Goal: Task Accomplishment & Management: Use online tool/utility

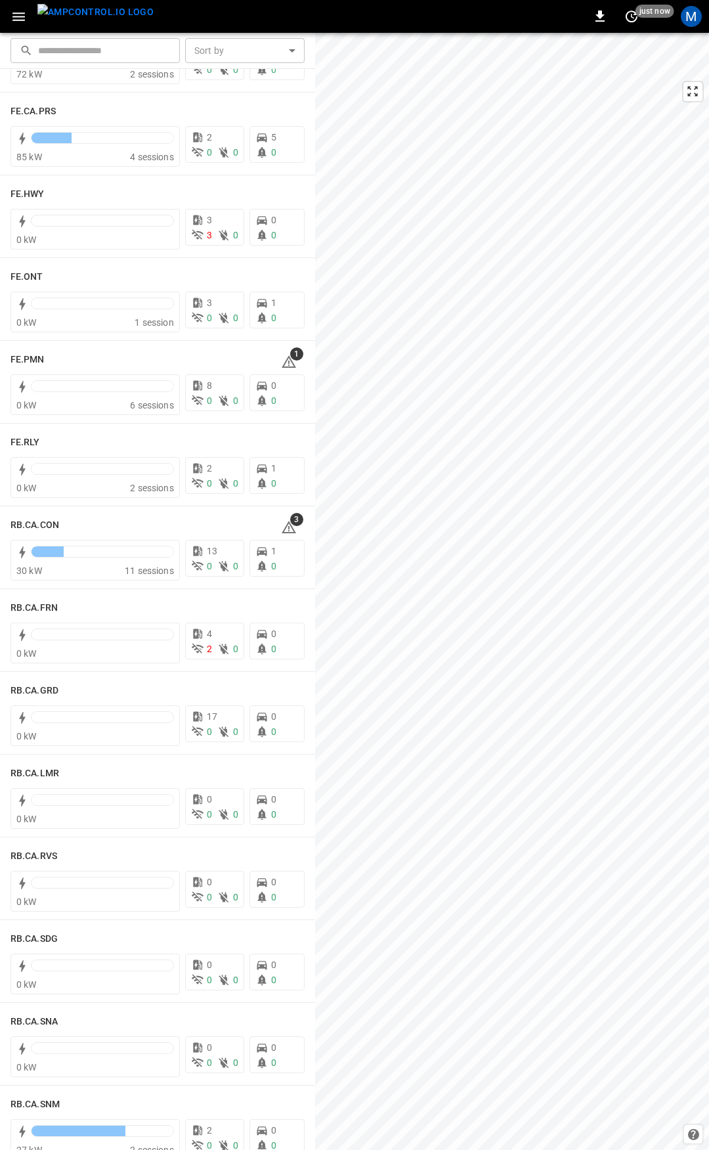
scroll to position [1313, 0]
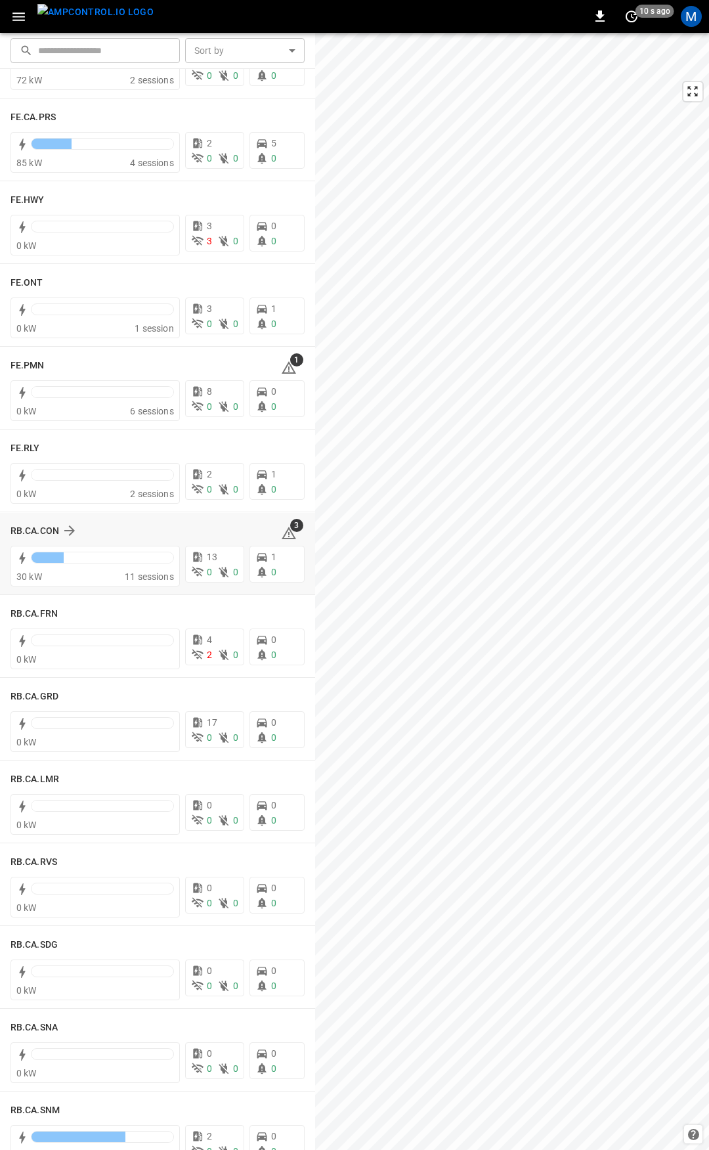
click at [281, 529] on icon at bounding box center [289, 533] width 16 height 16
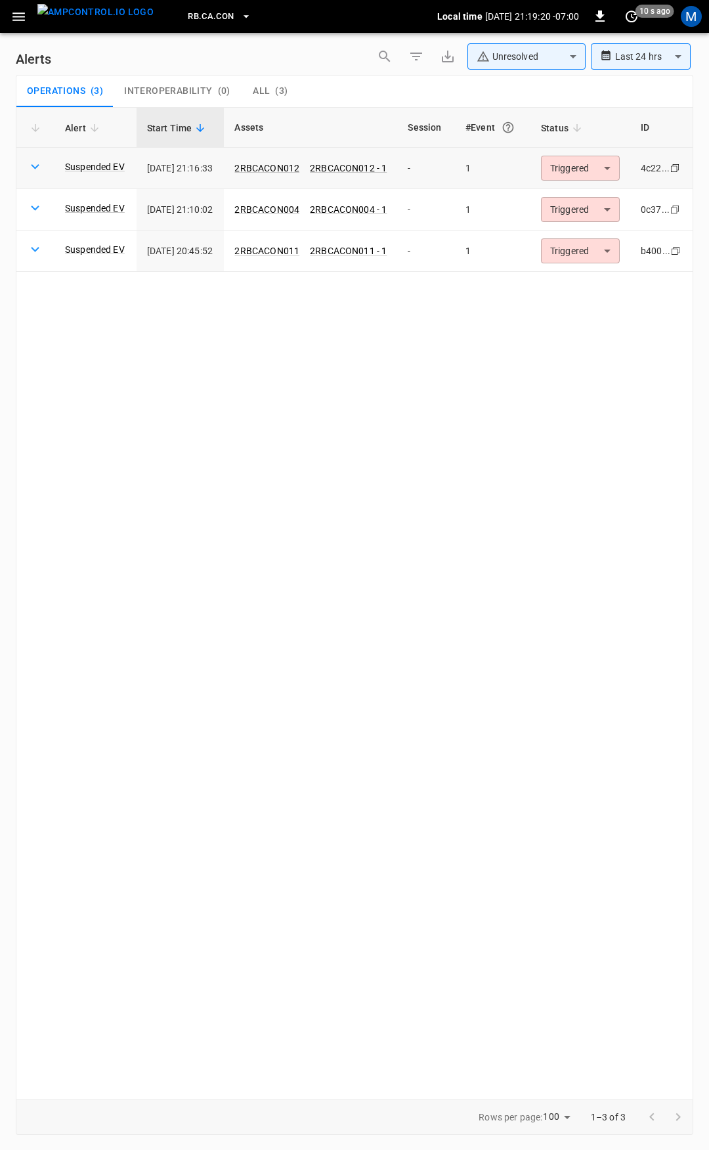
click at [590, 160] on body "**********" at bounding box center [354, 572] width 709 height 1145
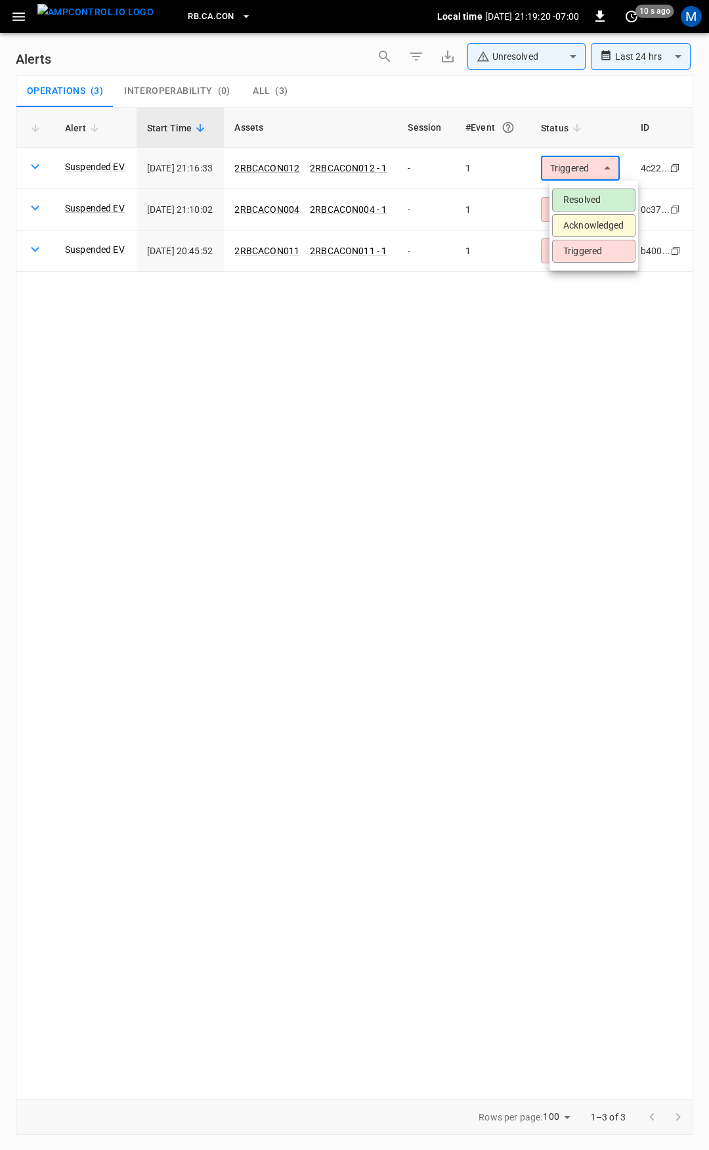
click at [591, 194] on li "Resolved" at bounding box center [593, 199] width 83 height 23
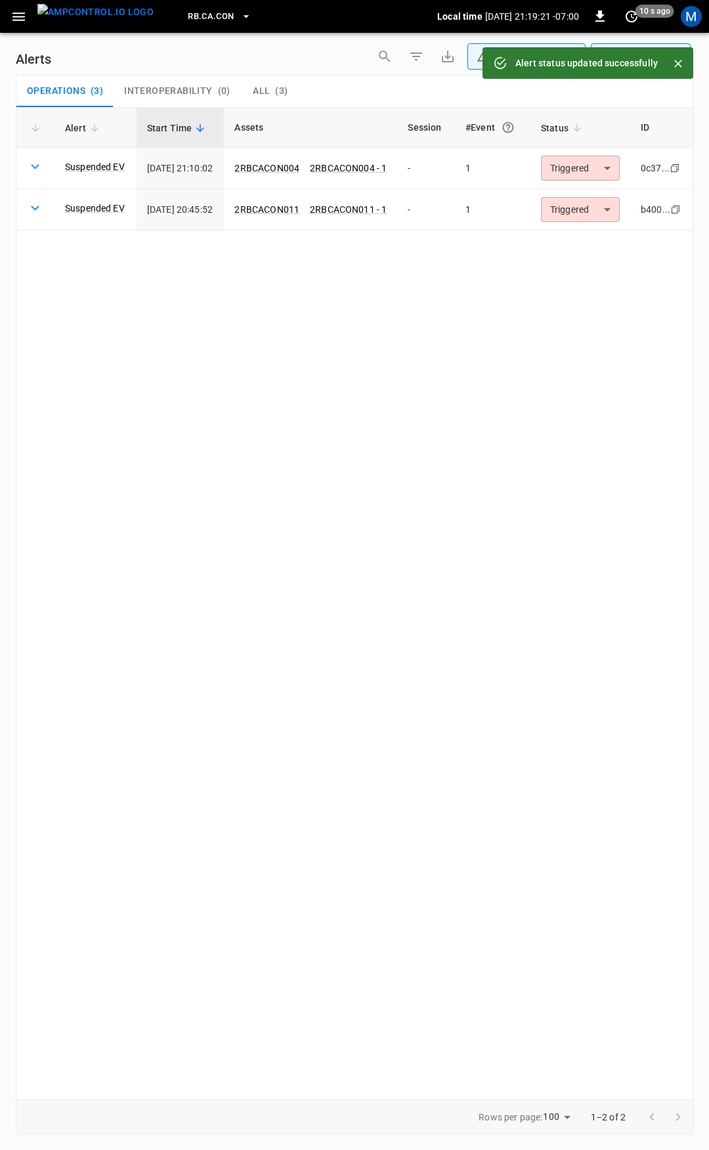
click at [600, 174] on body "**********" at bounding box center [354, 572] width 709 height 1145
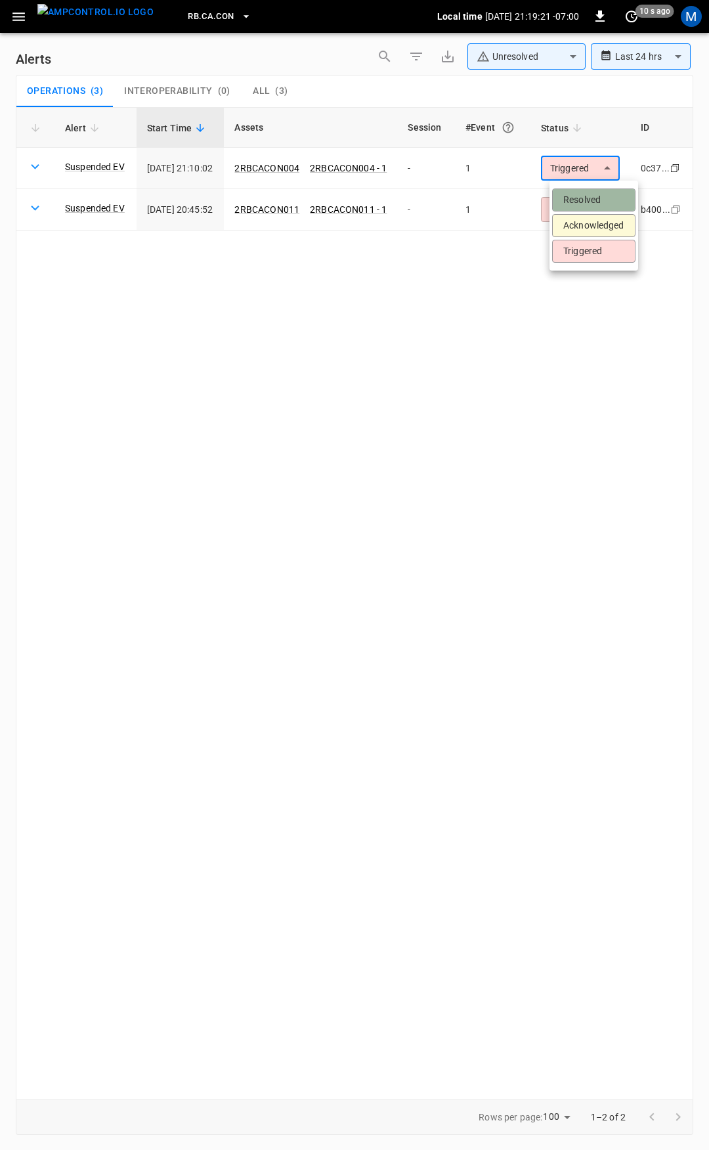
click at [598, 202] on li "Resolved" at bounding box center [593, 199] width 83 height 23
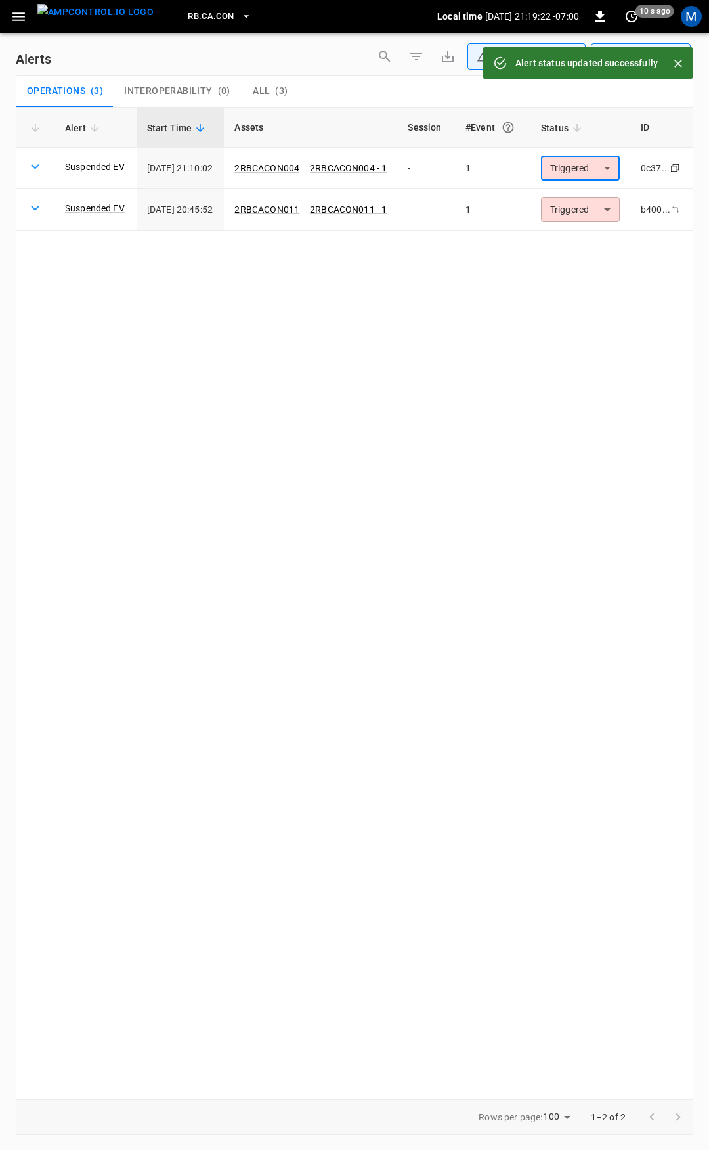
click at [595, 164] on body "**********" at bounding box center [354, 572] width 709 height 1145
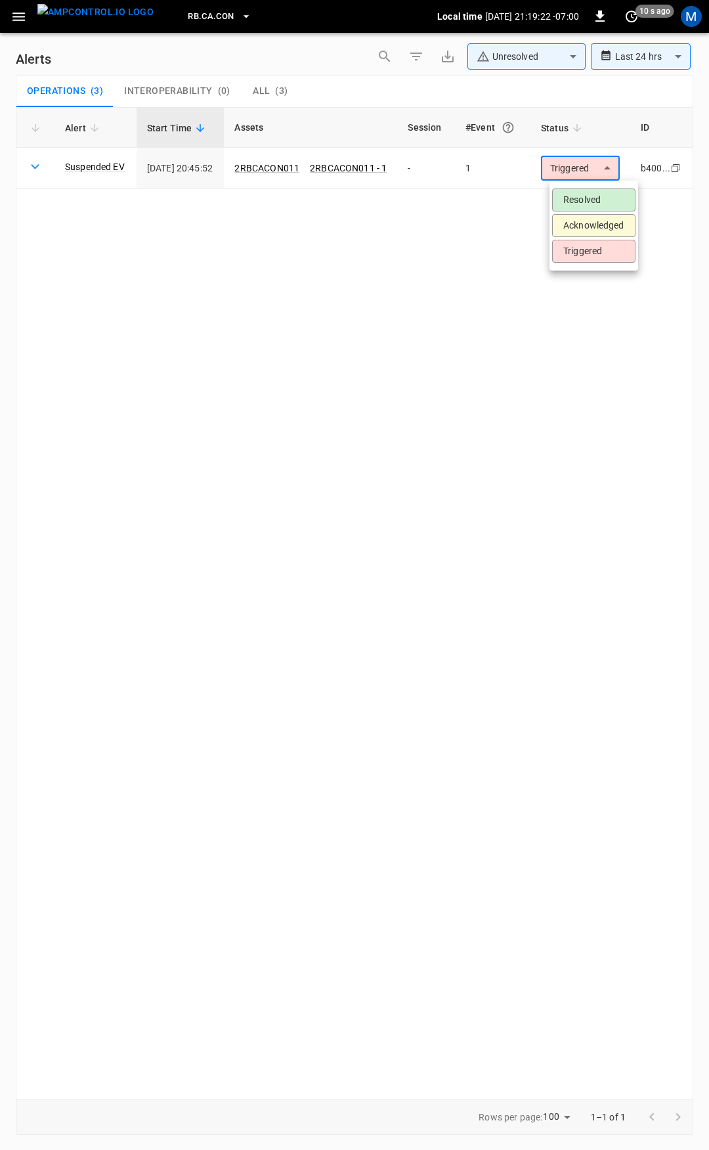
click at [589, 200] on li "Resolved" at bounding box center [593, 199] width 83 height 23
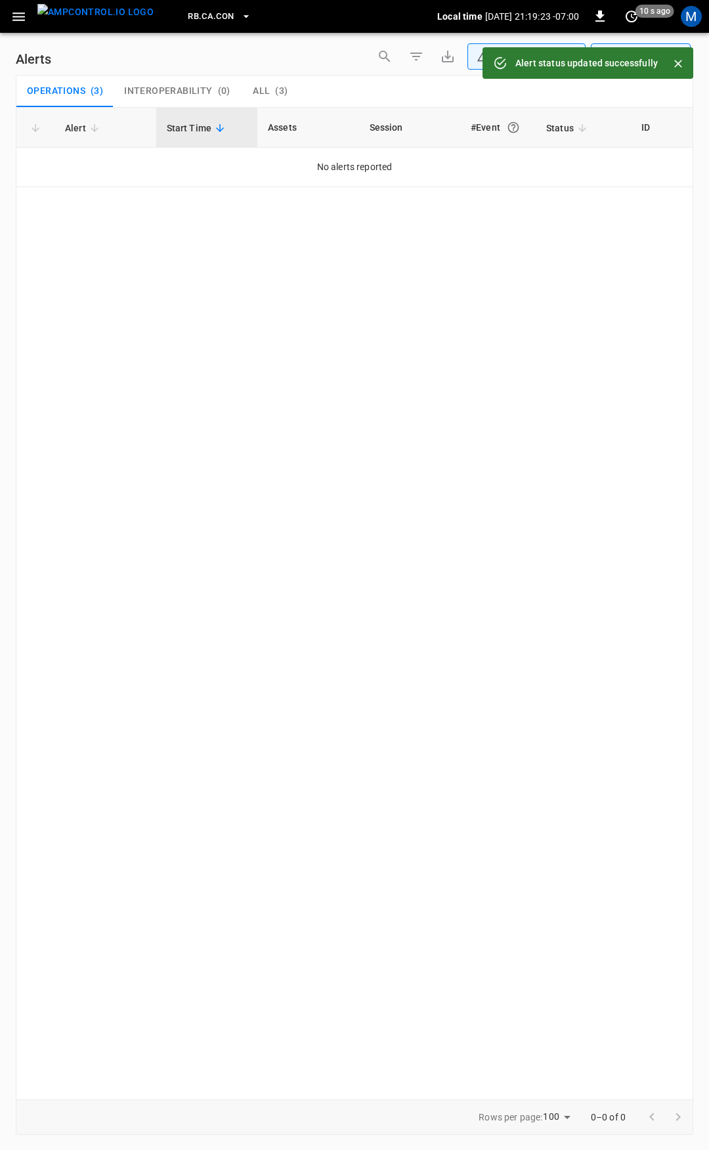
click at [20, 17] on icon "button" at bounding box center [18, 16] width 12 height 9
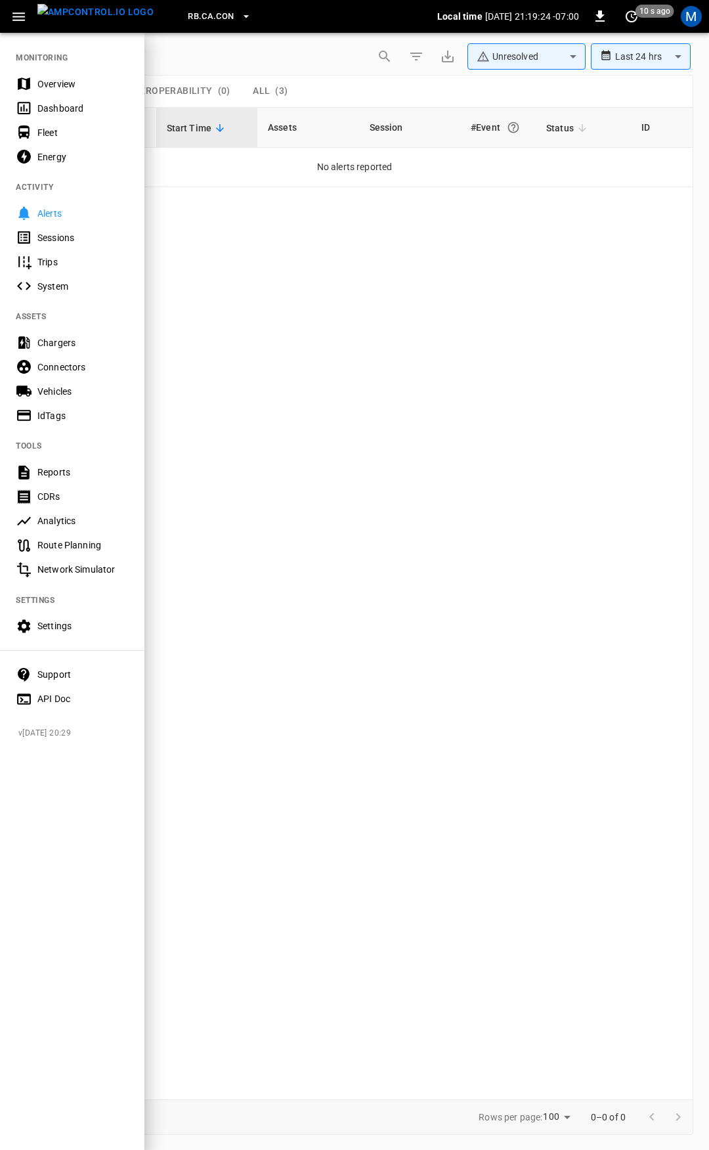
click at [78, 86] on div "Overview" at bounding box center [82, 83] width 91 height 13
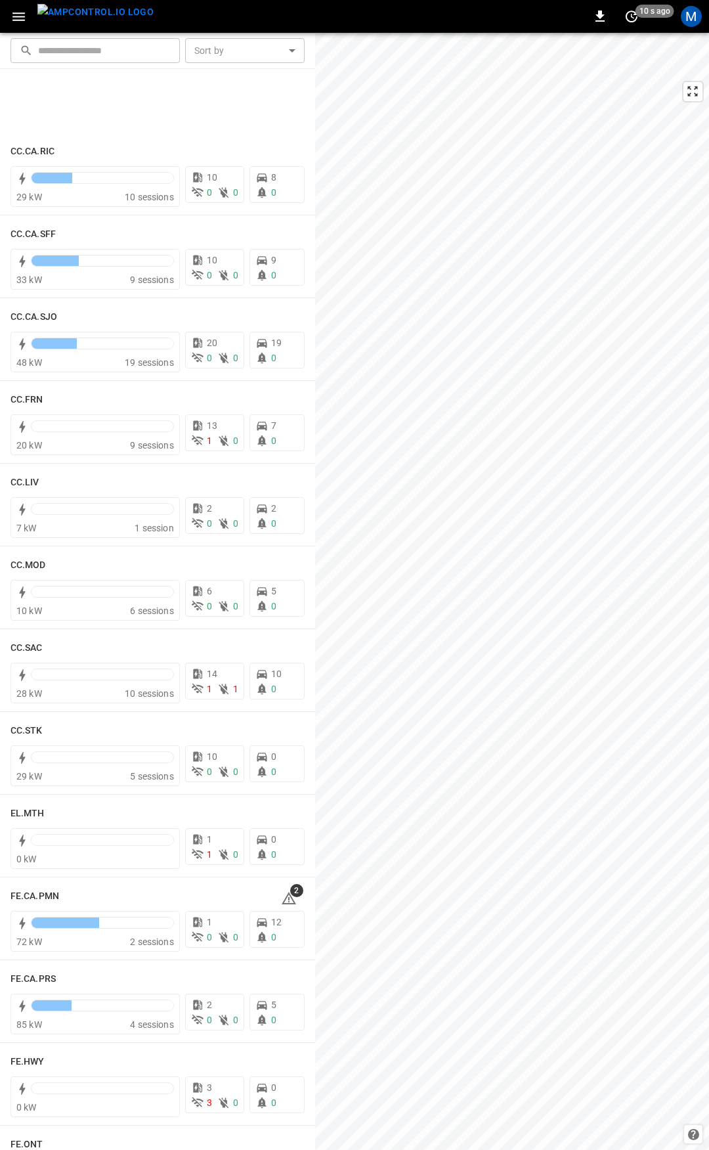
scroll to position [665, 0]
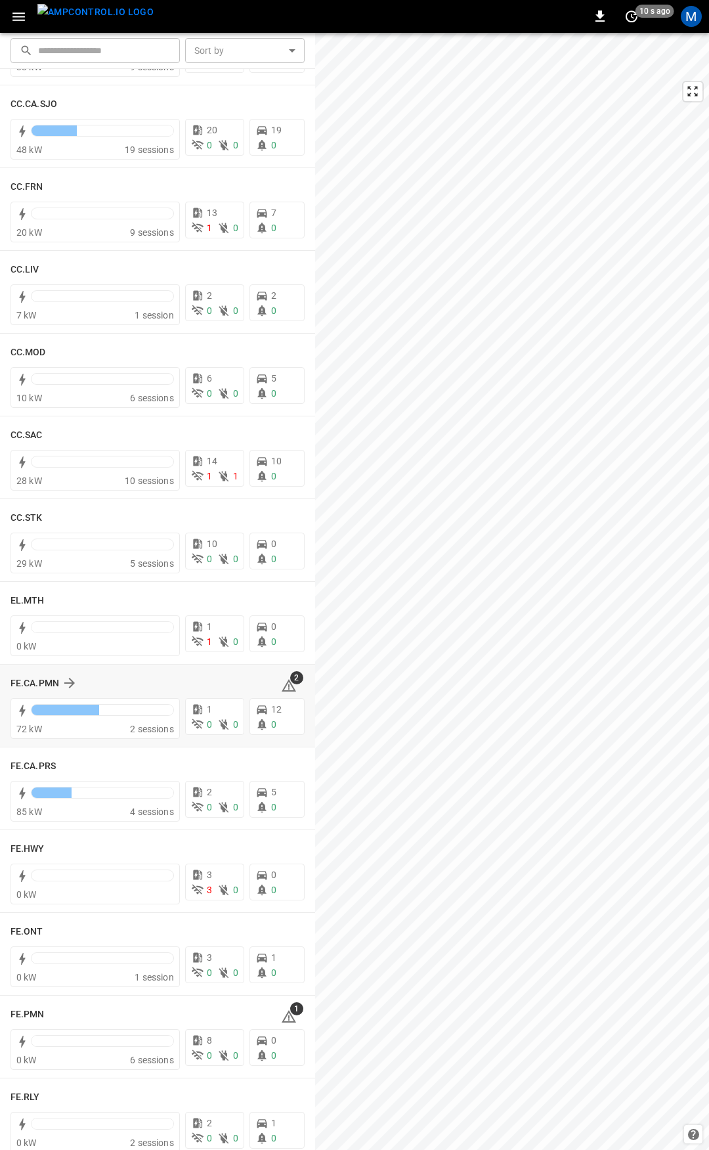
click at [282, 682] on icon at bounding box center [289, 685] width 14 height 12
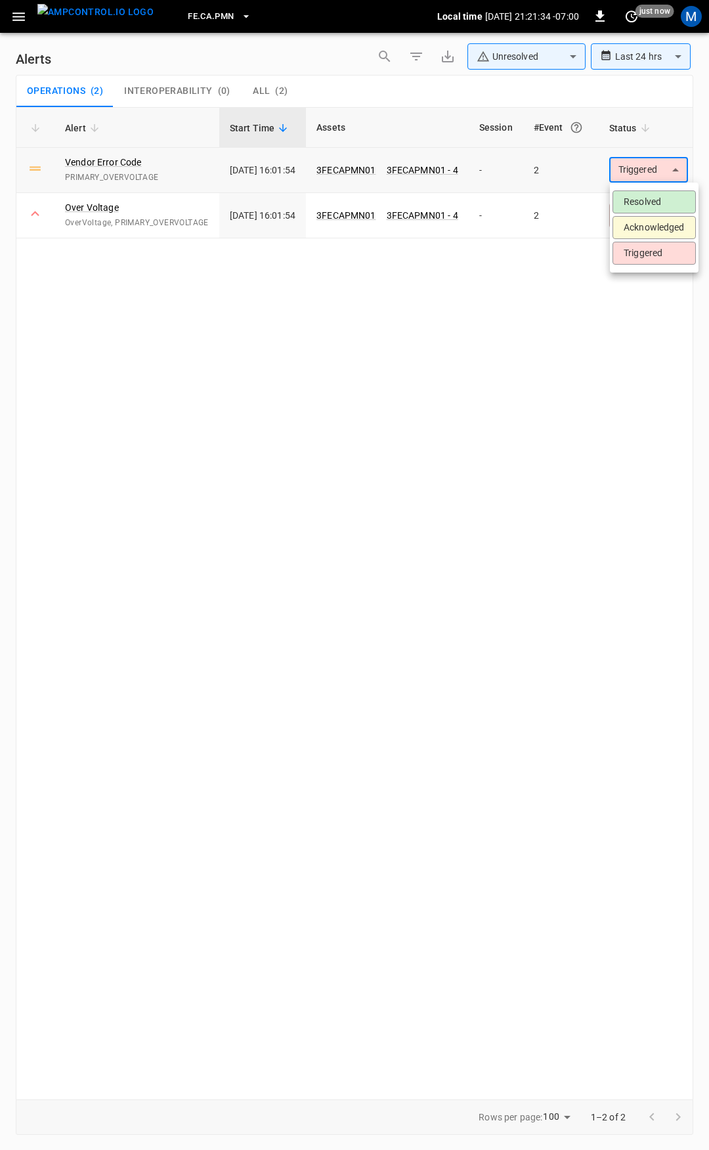
click at [642, 165] on body "**********" at bounding box center [354, 572] width 709 height 1145
click at [644, 201] on li "Resolved" at bounding box center [654, 201] width 83 height 23
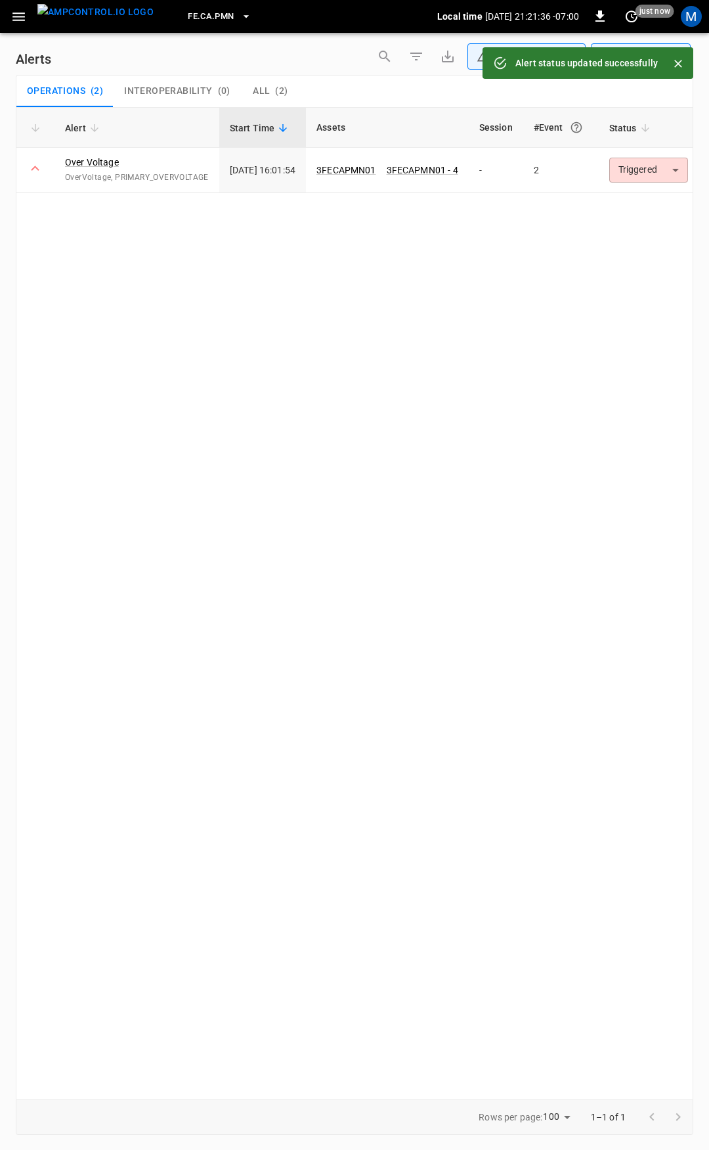
click at [656, 171] on body "**********" at bounding box center [354, 572] width 709 height 1145
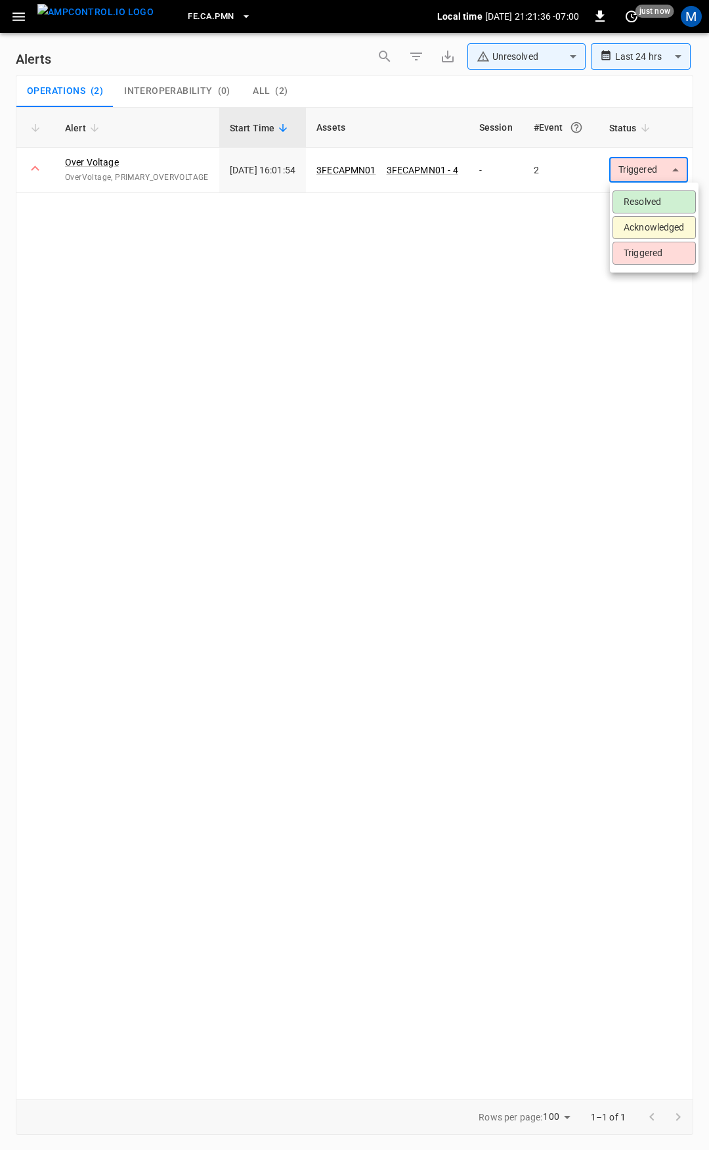
click at [652, 202] on li "Resolved" at bounding box center [654, 201] width 83 height 23
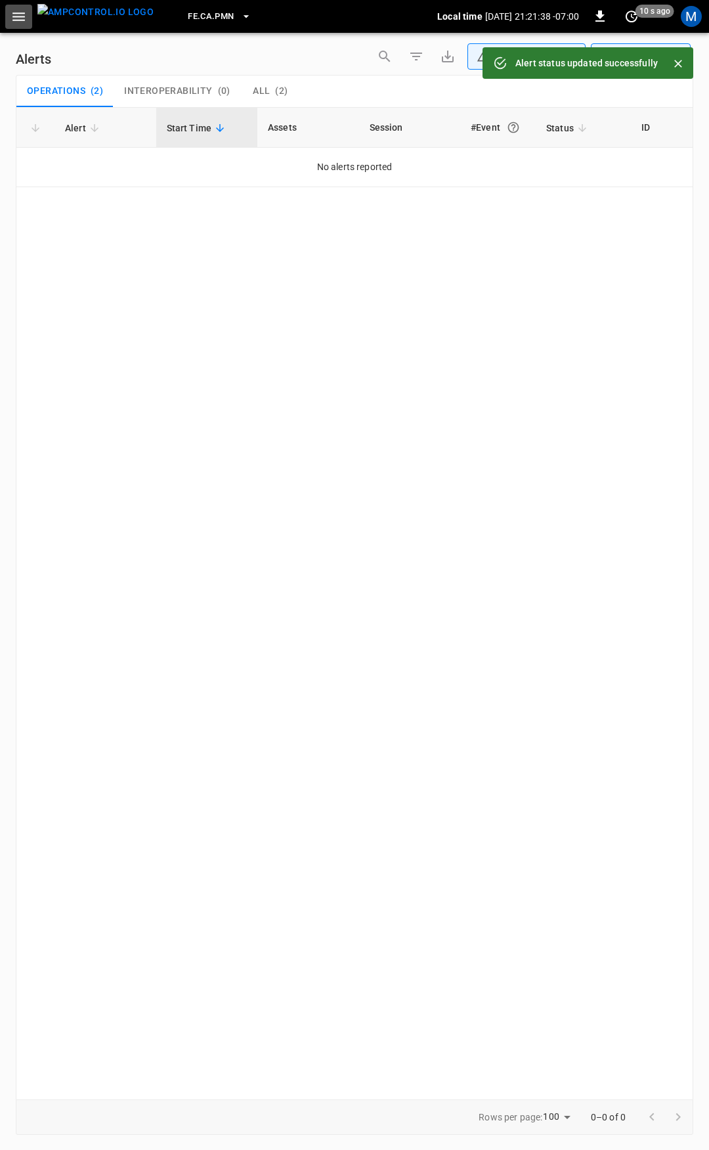
drag, startPoint x: 20, startPoint y: 7, endPoint x: 16, endPoint y: 27, distance: 20.1
click at [20, 8] on button "button" at bounding box center [18, 17] width 27 height 24
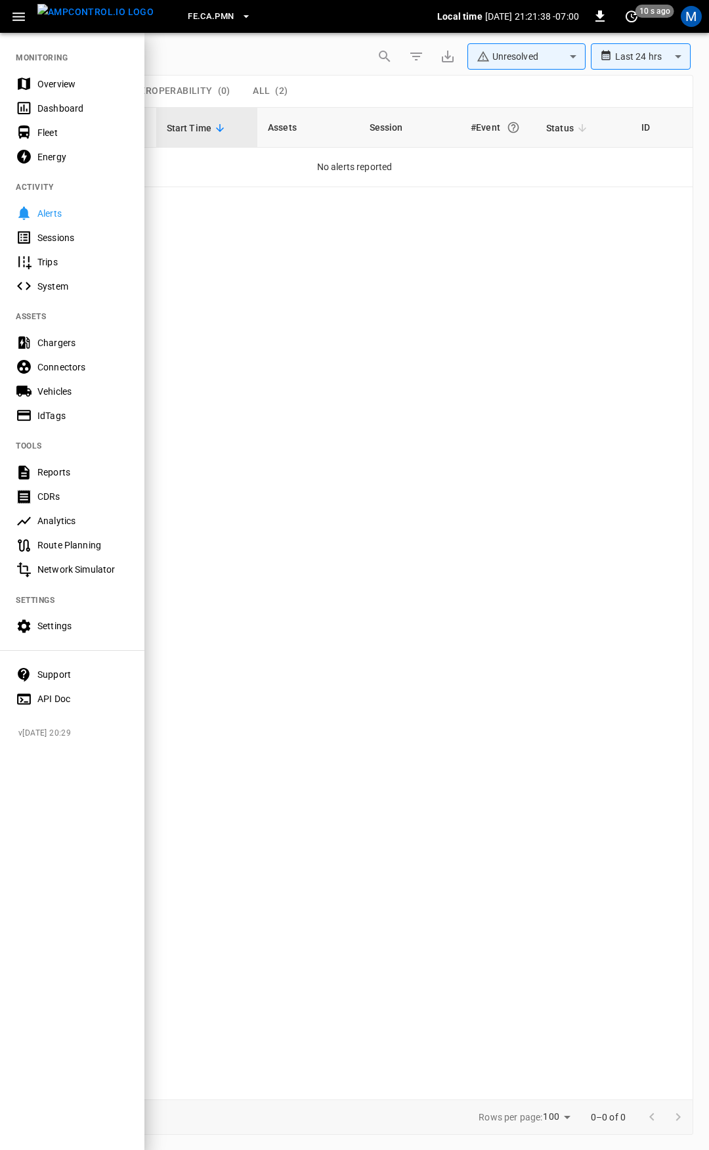
click at [53, 88] on div "Overview" at bounding box center [82, 83] width 91 height 13
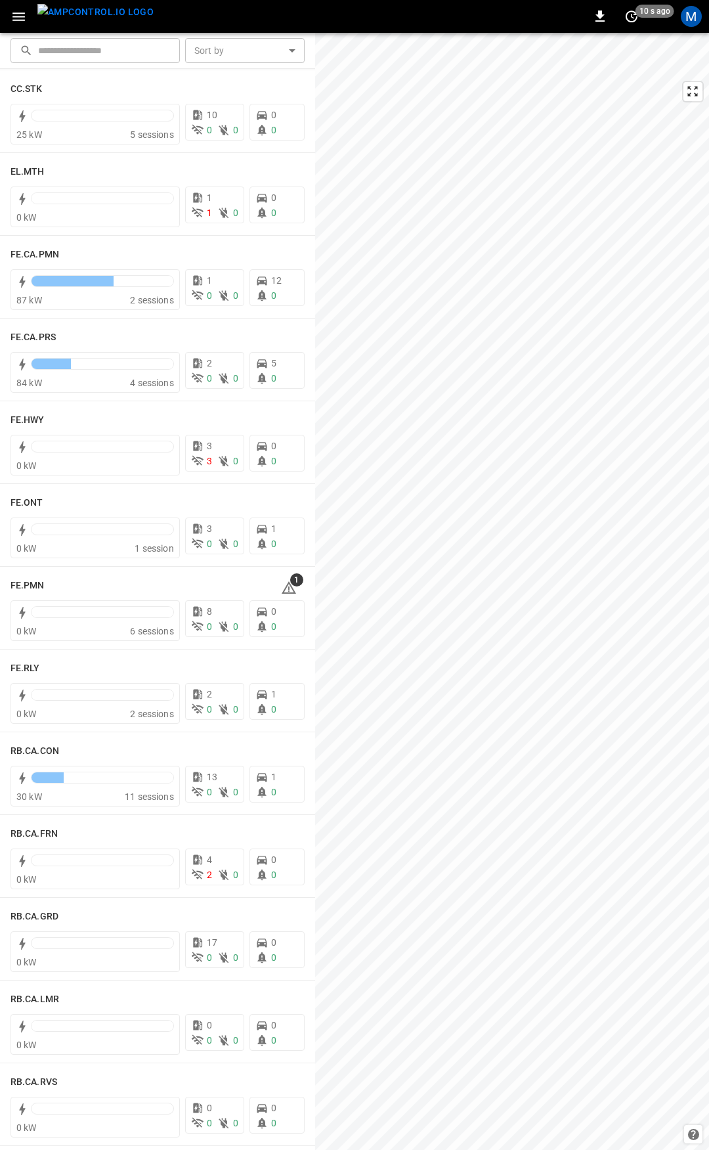
scroll to position [1101, 0]
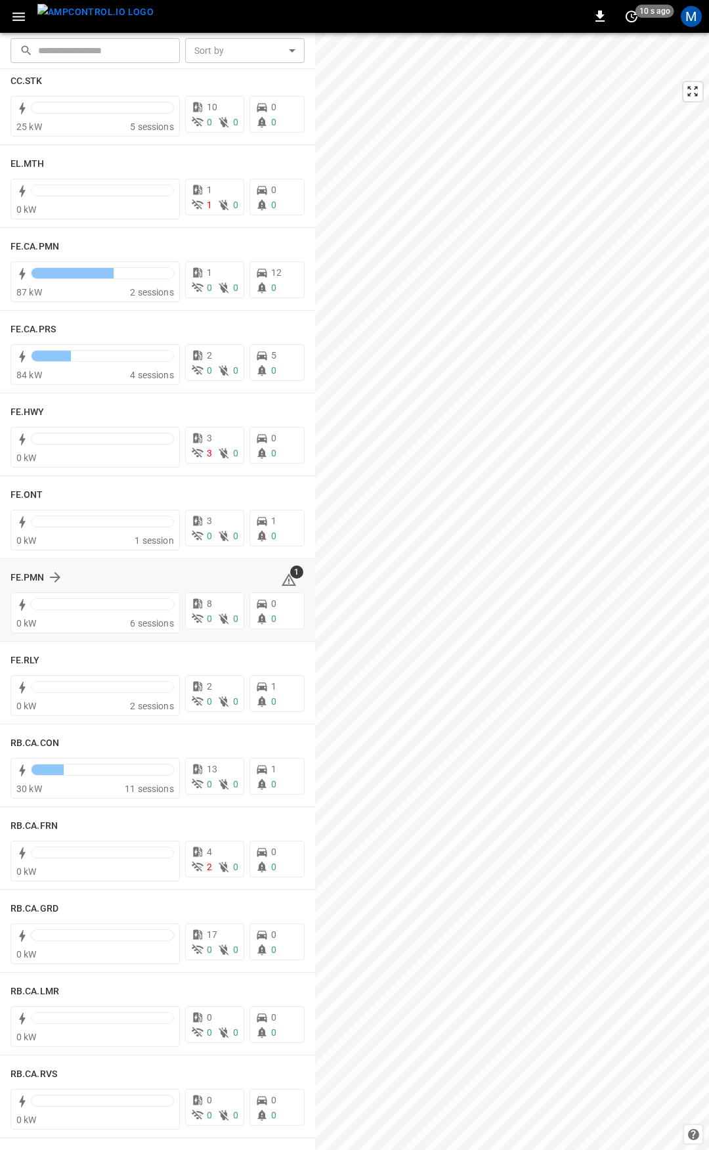
click at [283, 578] on icon at bounding box center [289, 579] width 14 height 12
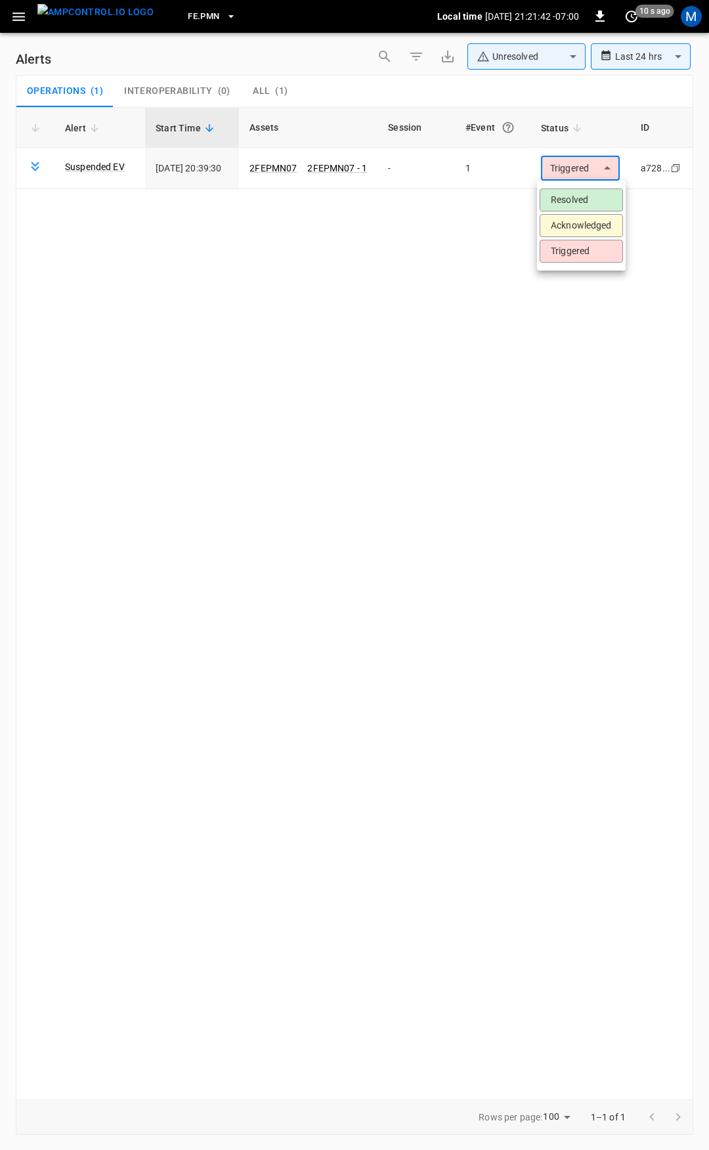
drag, startPoint x: 586, startPoint y: 169, endPoint x: 580, endPoint y: 207, distance: 38.6
click at [585, 173] on body "**********" at bounding box center [354, 572] width 709 height 1145
click at [577, 204] on li "Resolved" at bounding box center [581, 199] width 83 height 23
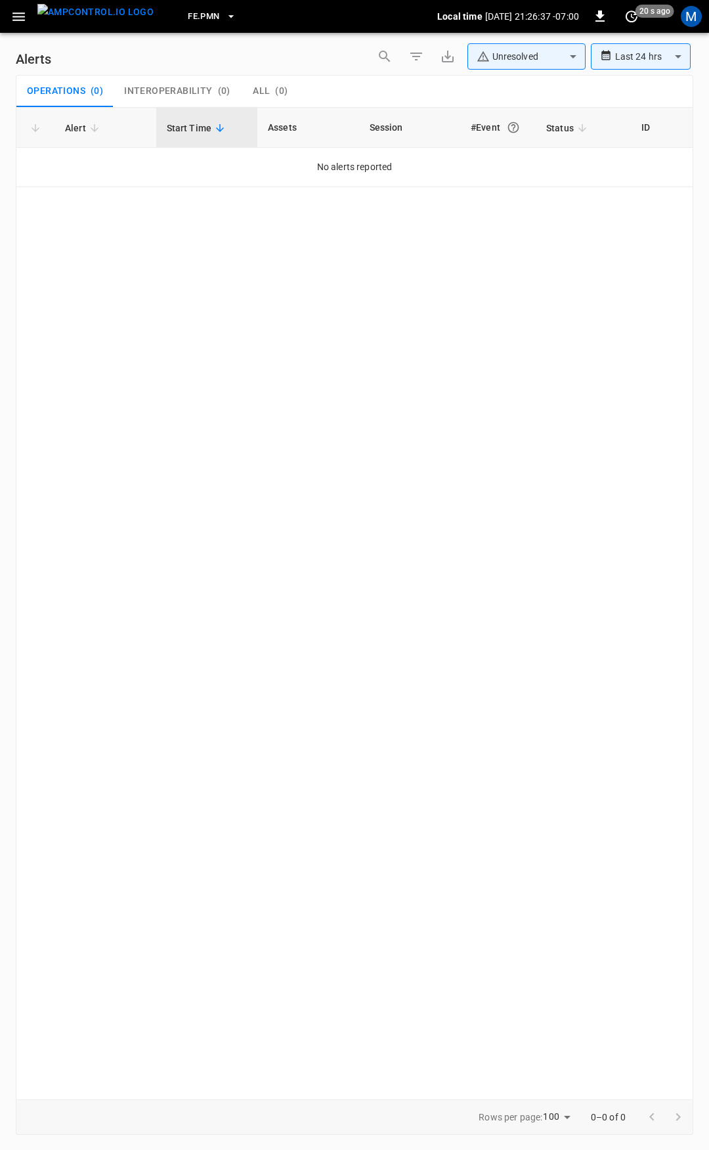
click at [19, 12] on icon "button" at bounding box center [18, 16] width 12 height 9
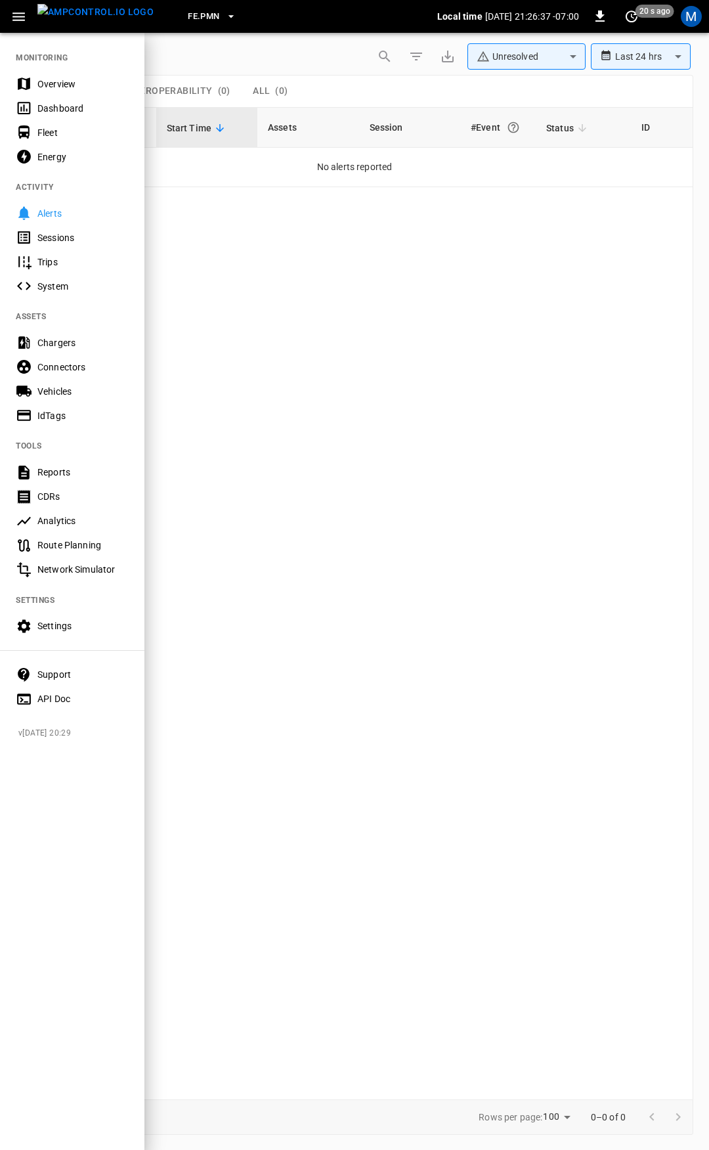
click at [66, 84] on div "Overview" at bounding box center [82, 83] width 91 height 13
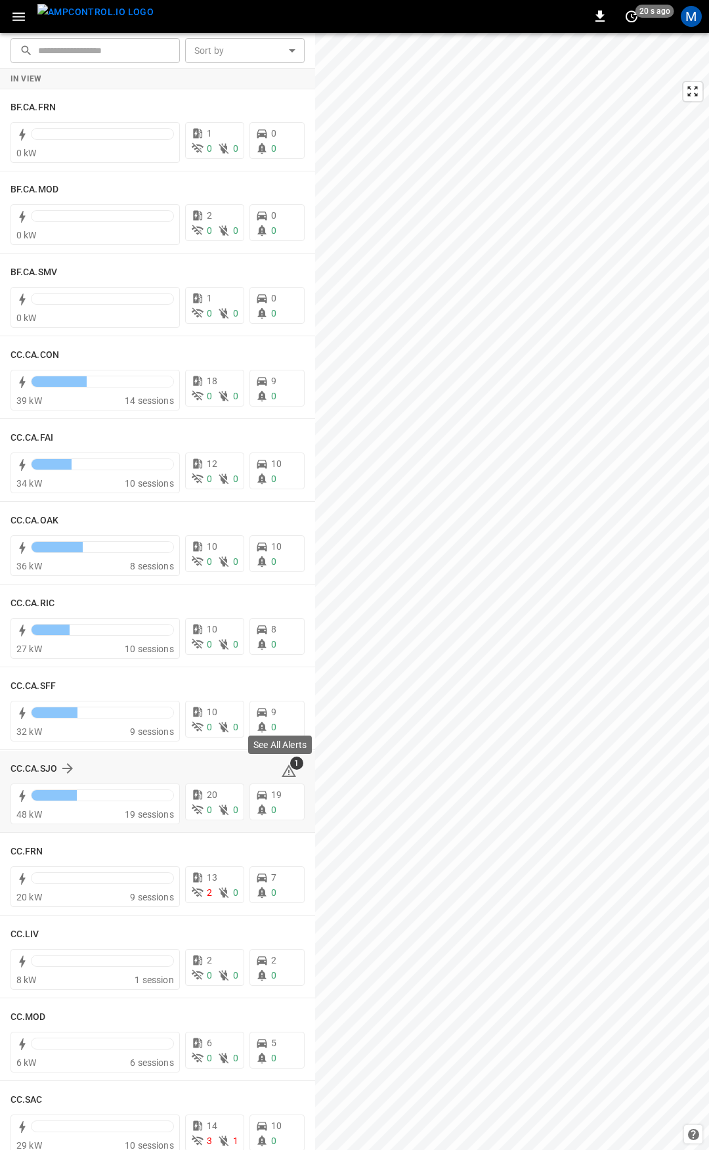
click at [284, 770] on icon at bounding box center [289, 770] width 14 height 12
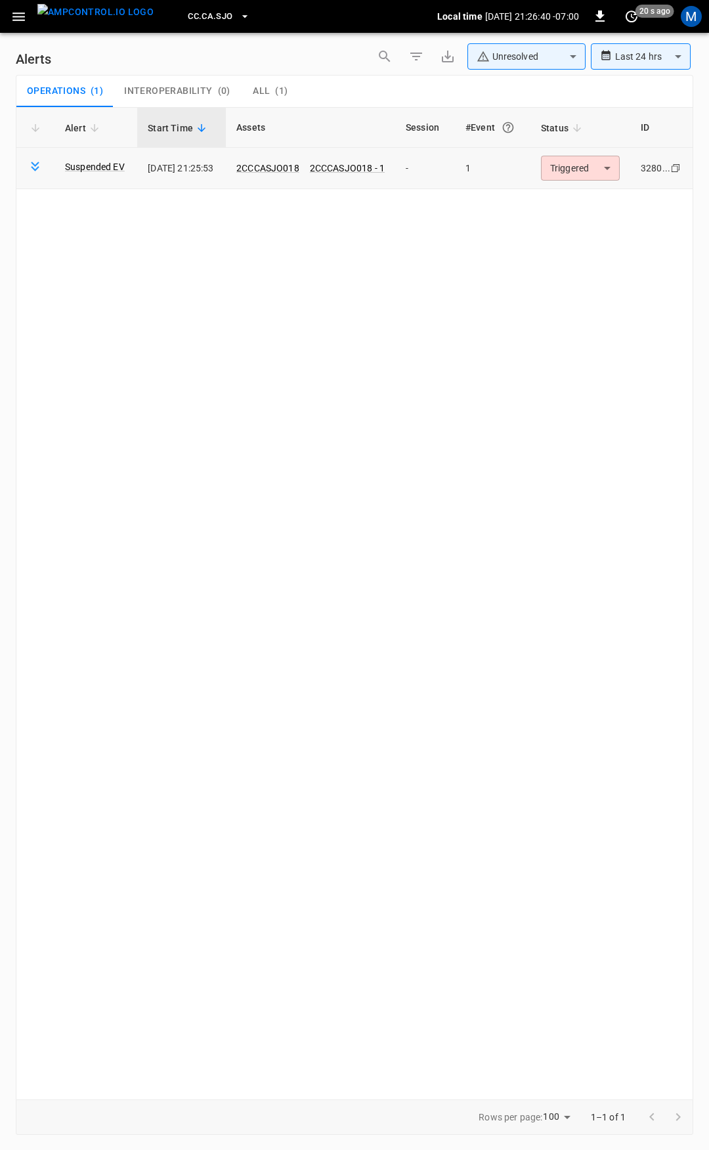
click at [613, 163] on body "**********" at bounding box center [354, 572] width 709 height 1145
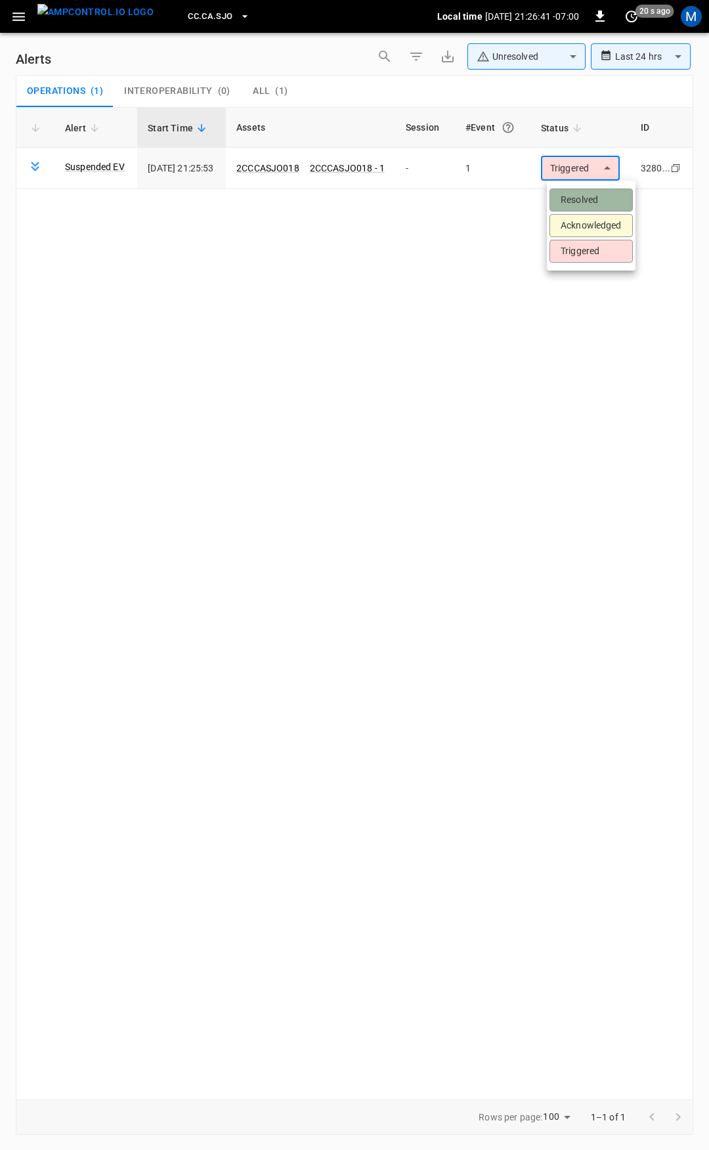
drag, startPoint x: 594, startPoint y: 208, endPoint x: 228, endPoint y: 121, distance: 375.8
click at [593, 208] on li "Resolved" at bounding box center [591, 199] width 83 height 23
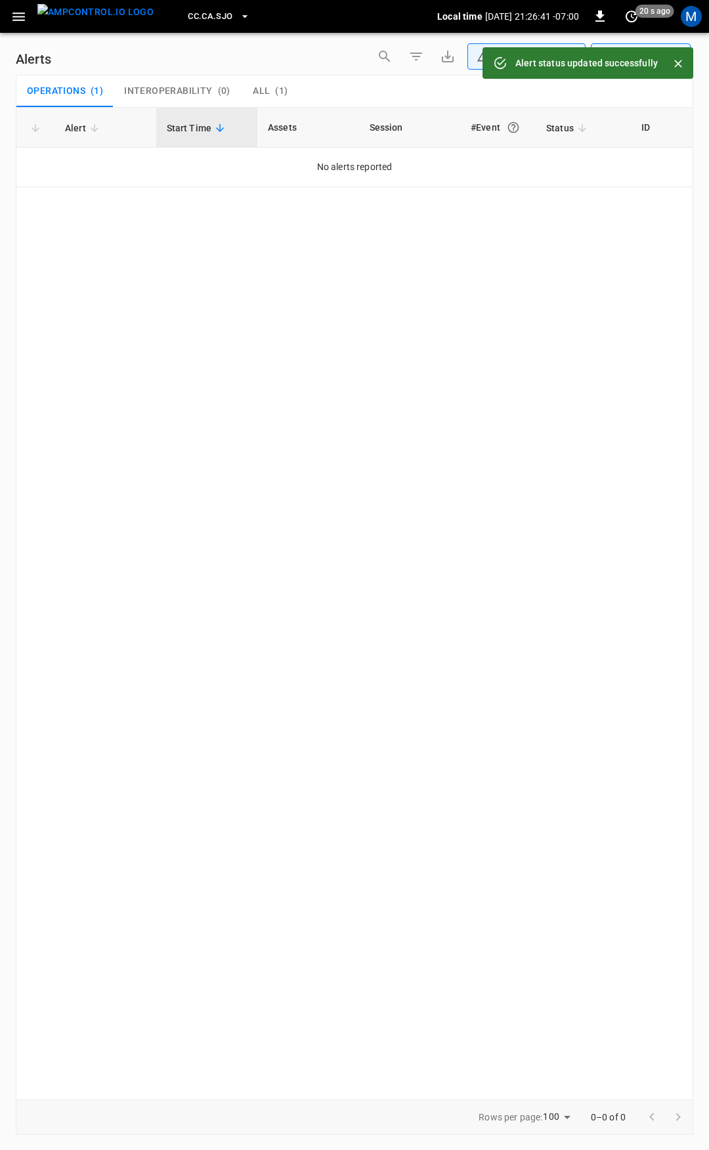
click at [26, 18] on icon "button" at bounding box center [19, 17] width 16 height 16
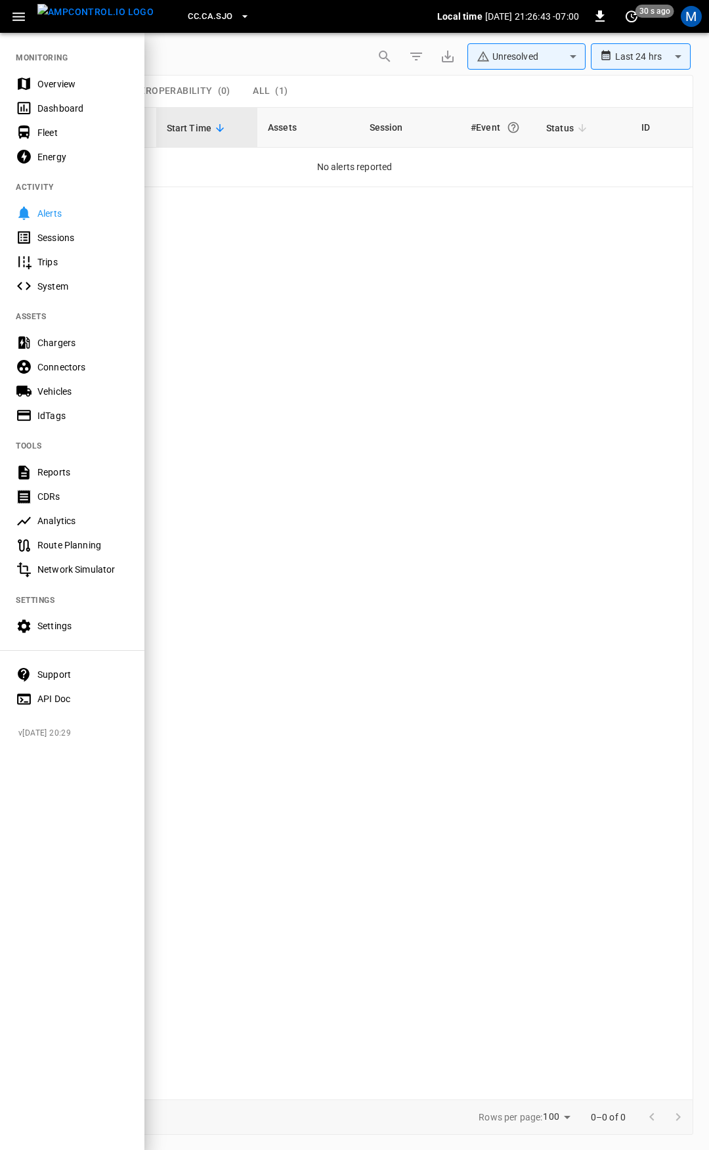
click at [53, 90] on div "Overview" at bounding box center [82, 83] width 91 height 13
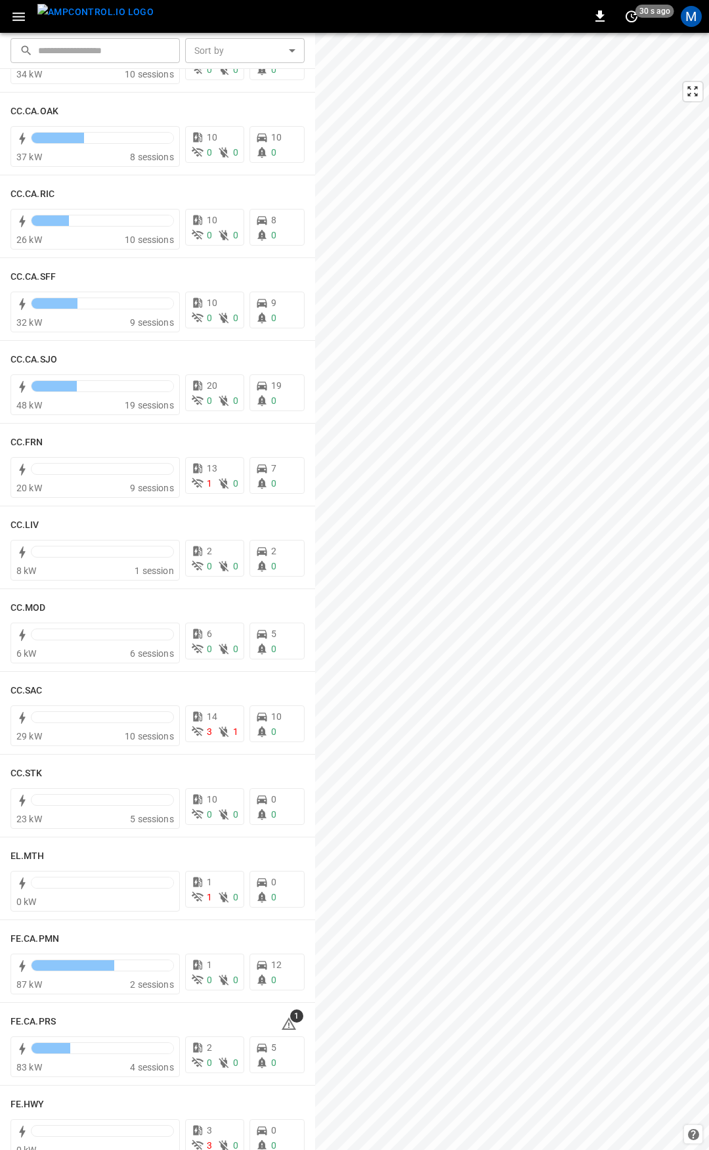
scroll to position [410, 0]
click at [288, 1021] on span "1" at bounding box center [289, 1023] width 16 height 16
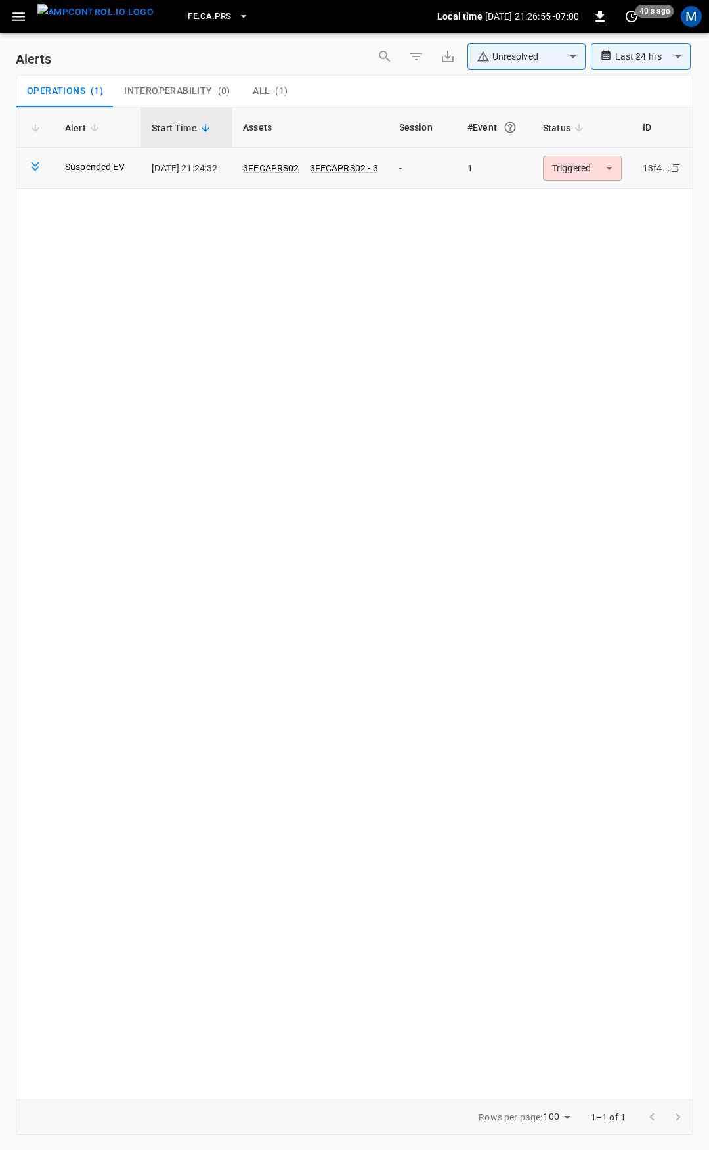
click at [604, 159] on body "**********" at bounding box center [354, 572] width 709 height 1145
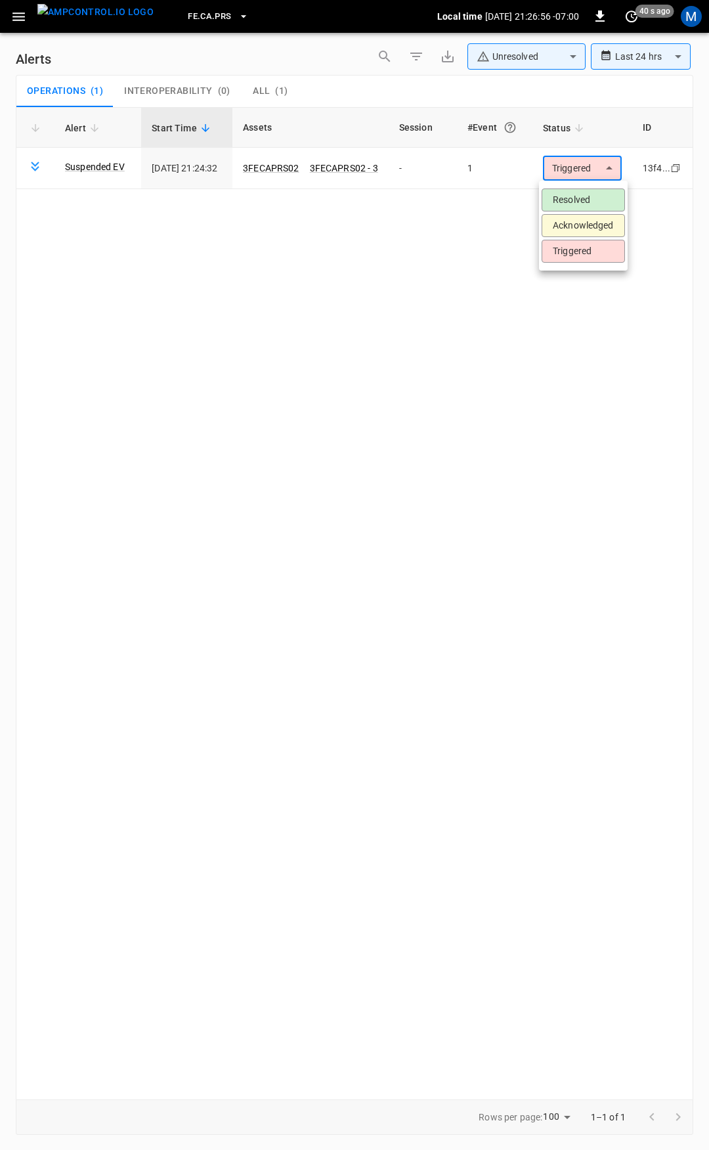
click at [592, 192] on li "Resolved" at bounding box center [583, 199] width 83 height 23
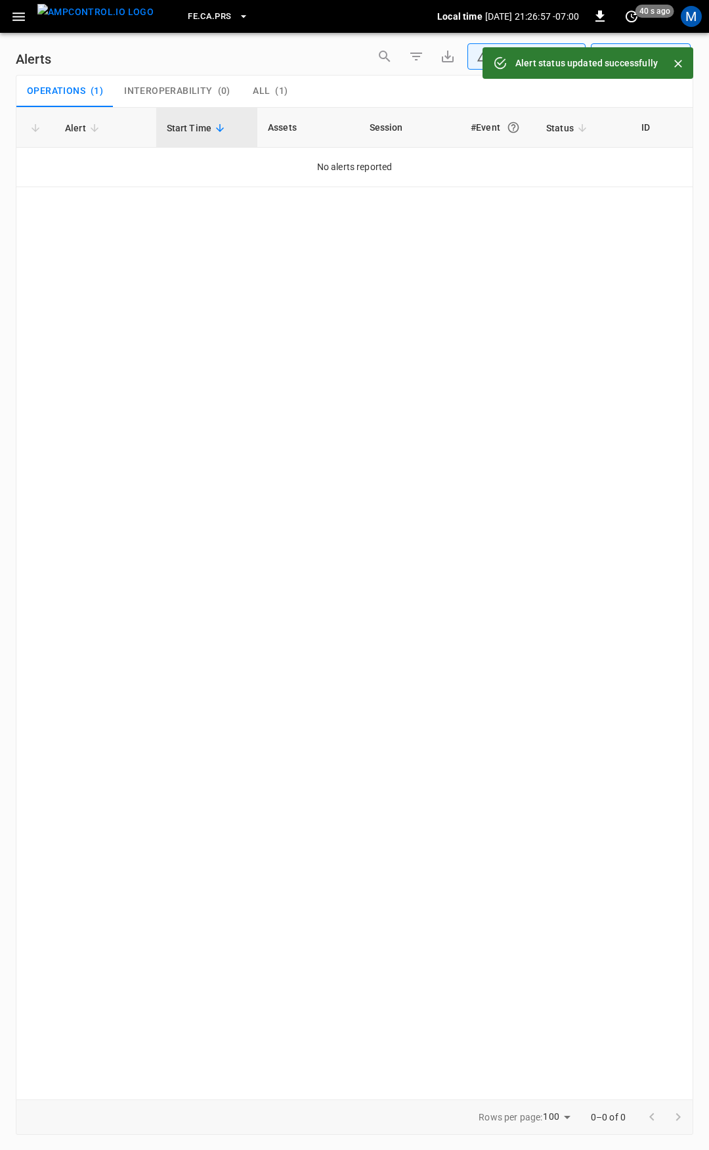
click at [4, 20] on div "FE.CA.PRS Local time [DATE] 21:26:57 -07:00 0 40 s ago M" at bounding box center [354, 16] width 709 height 33
click at [24, 27] on button "button" at bounding box center [18, 17] width 27 height 24
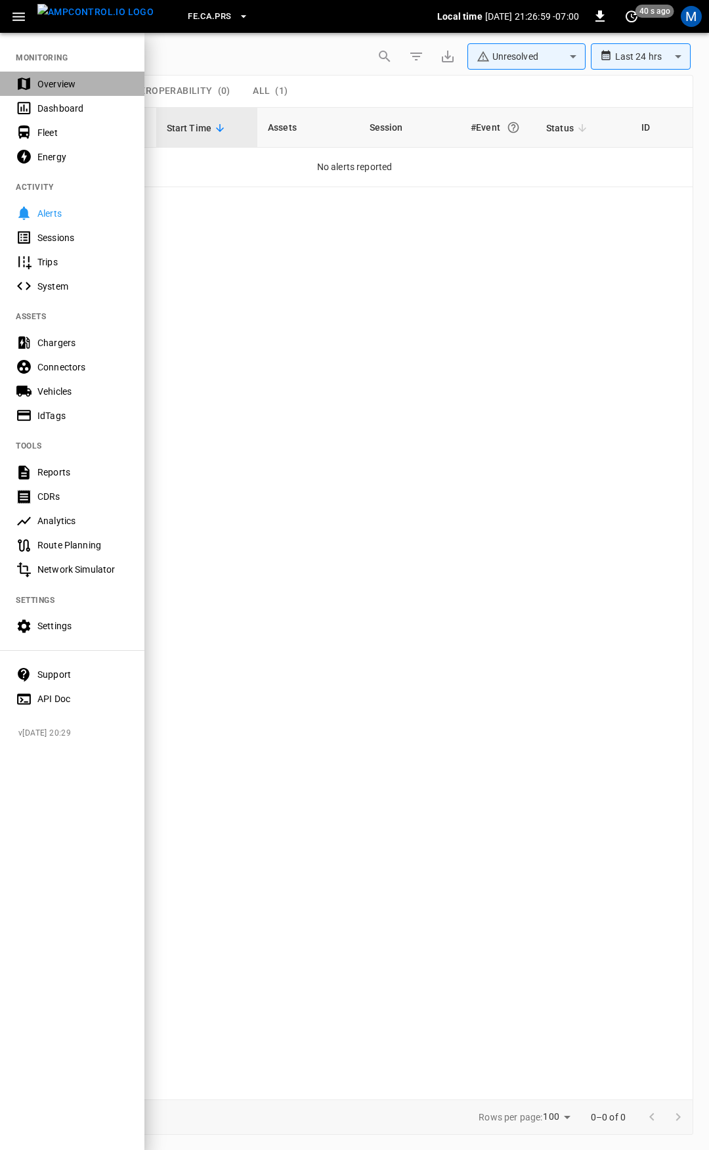
click at [45, 81] on div "Overview" at bounding box center [82, 83] width 91 height 13
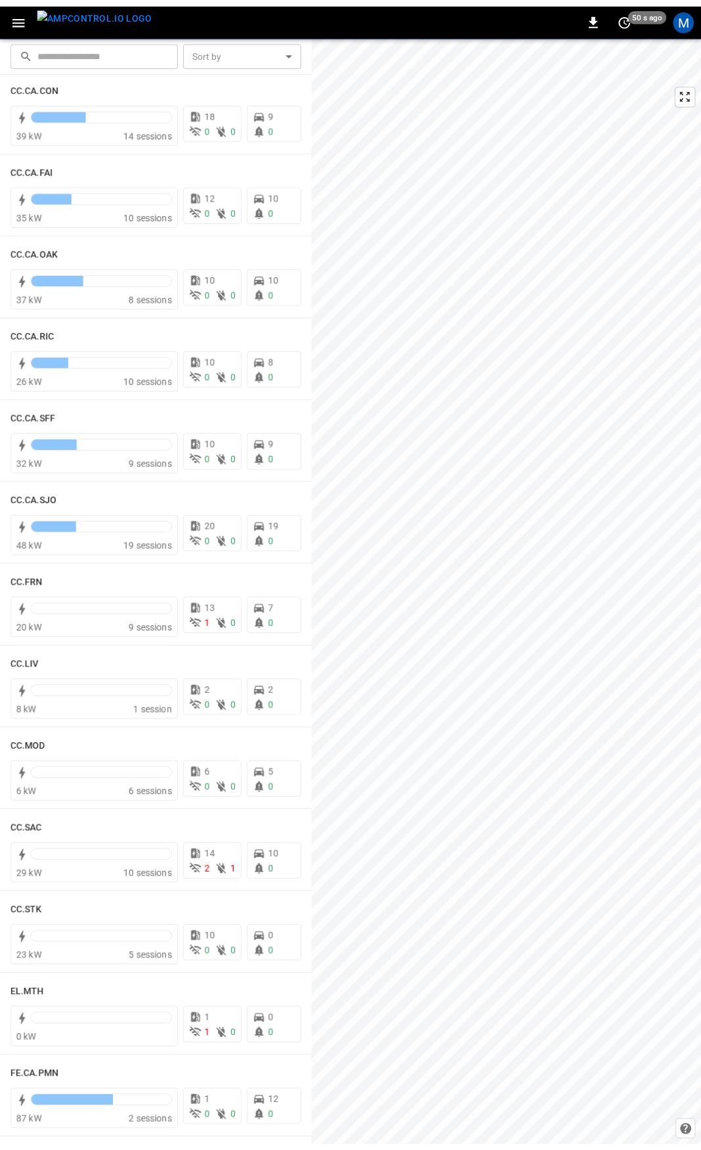
scroll to position [273, 0]
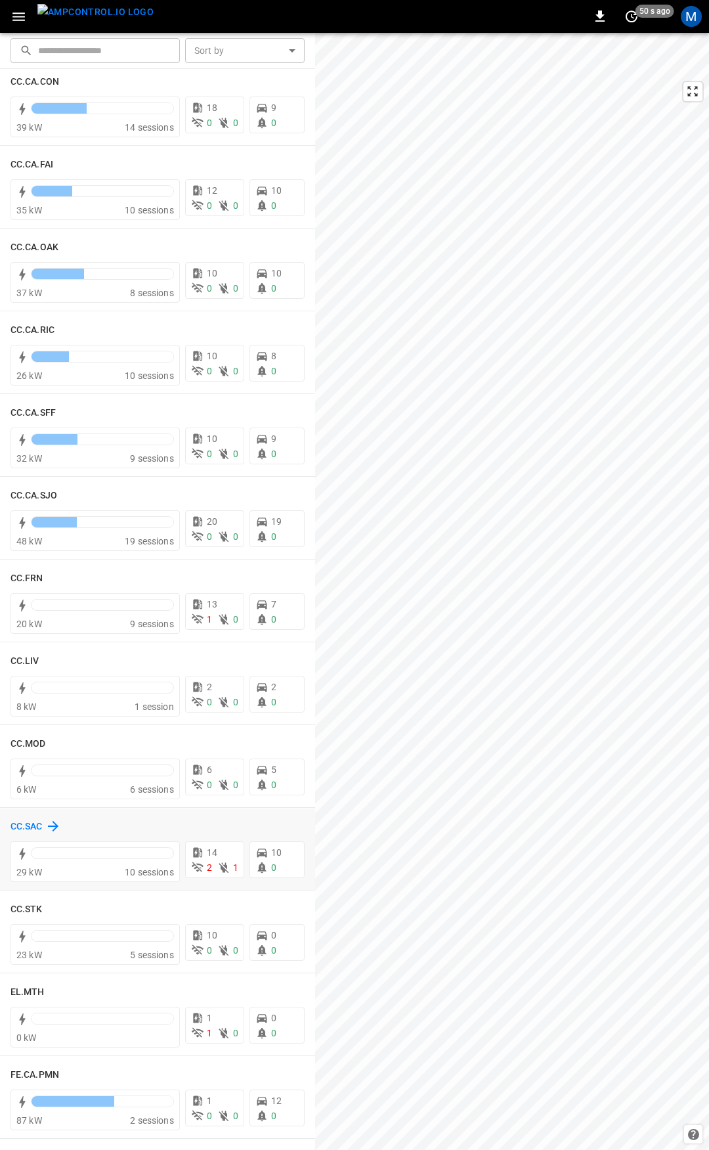
click at [33, 828] on h6 "CC.SAC" at bounding box center [27, 827] width 32 height 14
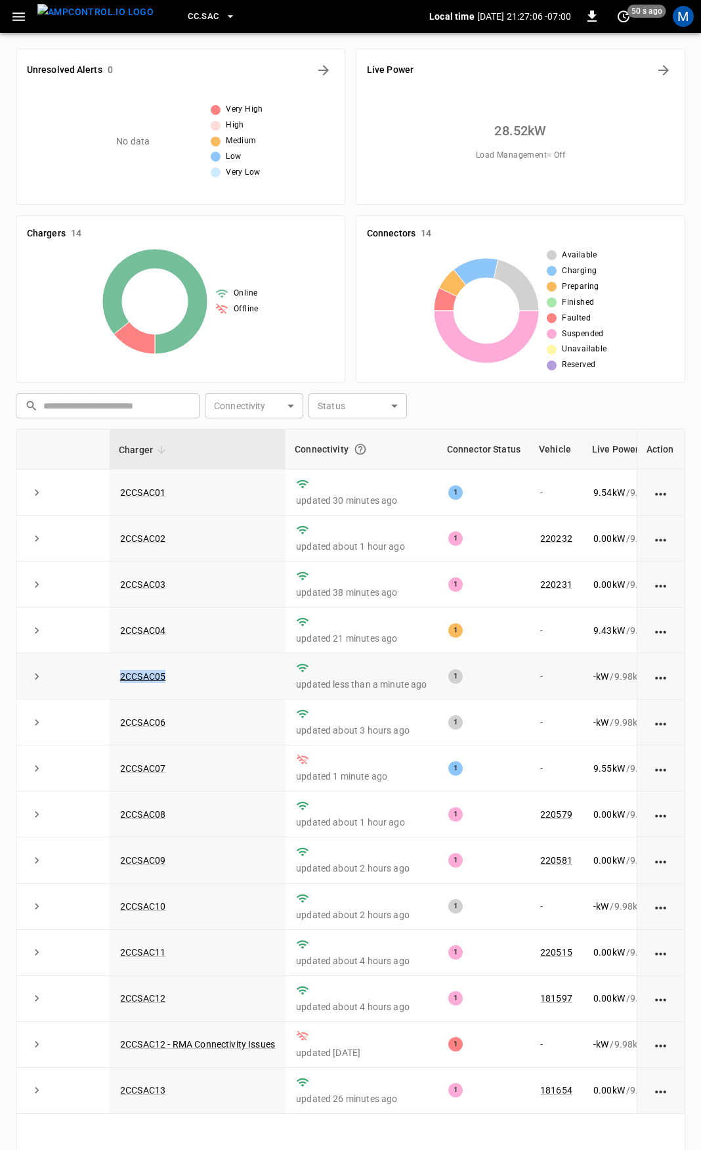
drag, startPoint x: 195, startPoint y: 678, endPoint x: 108, endPoint y: 680, distance: 87.4
click at [108, 680] on tr "2CCSAC05 updated less than a minute ago 1 - - kW / 9.98 kW - % [DATE]" at bounding box center [444, 676] width 857 height 46
copy tr "2CCSAC05"
click at [152, 676] on link "2CCSAC05" at bounding box center [143, 677] width 51 height 16
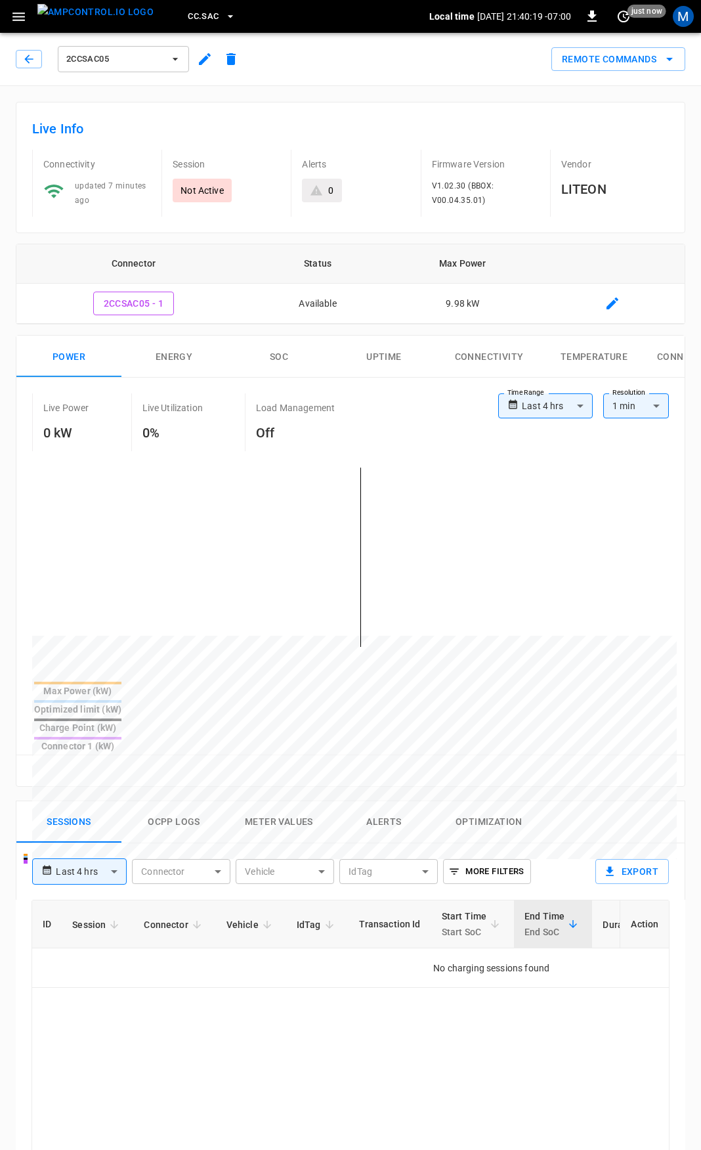
click at [15, 60] on div "2CCSAC05" at bounding box center [128, 56] width 234 height 37
click at [29, 16] on button "button" at bounding box center [18, 17] width 27 height 24
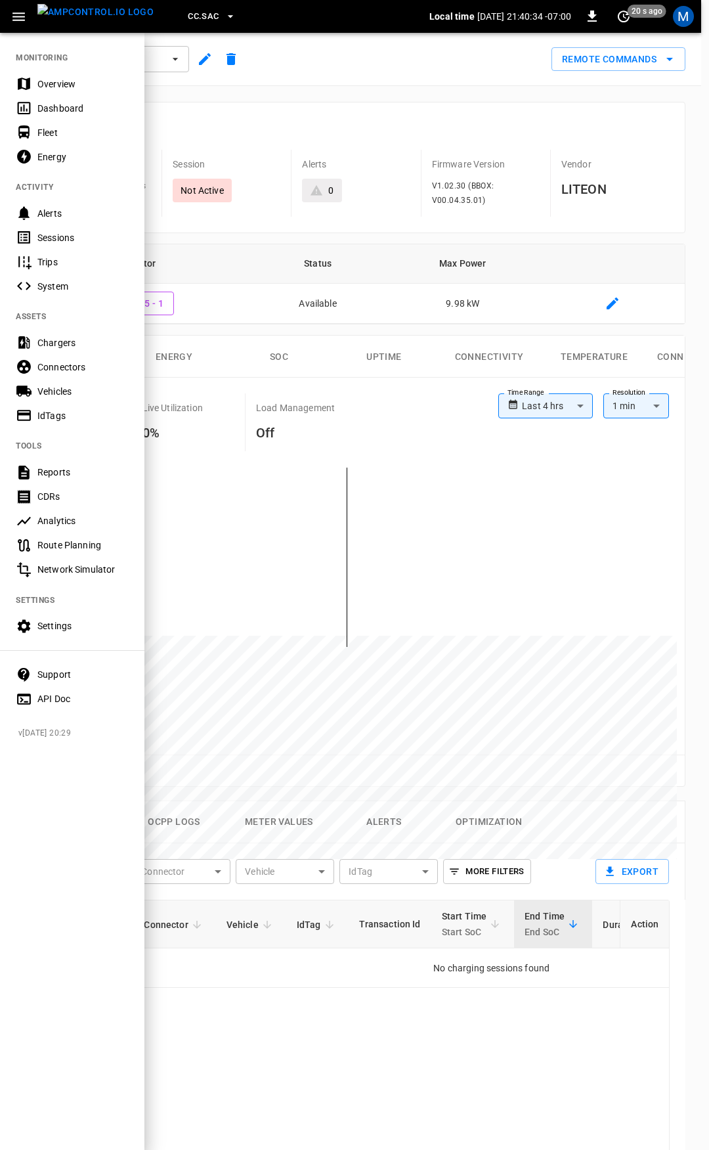
click at [85, 93] on div "Overview" at bounding box center [72, 84] width 144 height 24
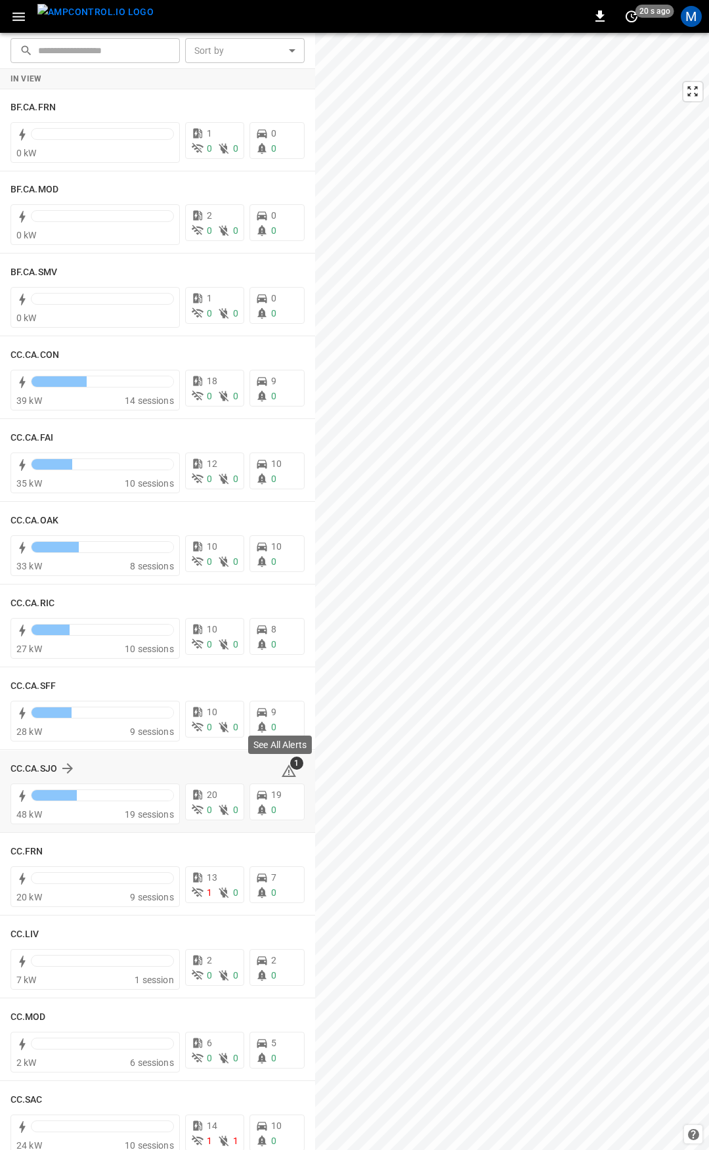
click at [282, 774] on icon at bounding box center [289, 771] width 16 height 16
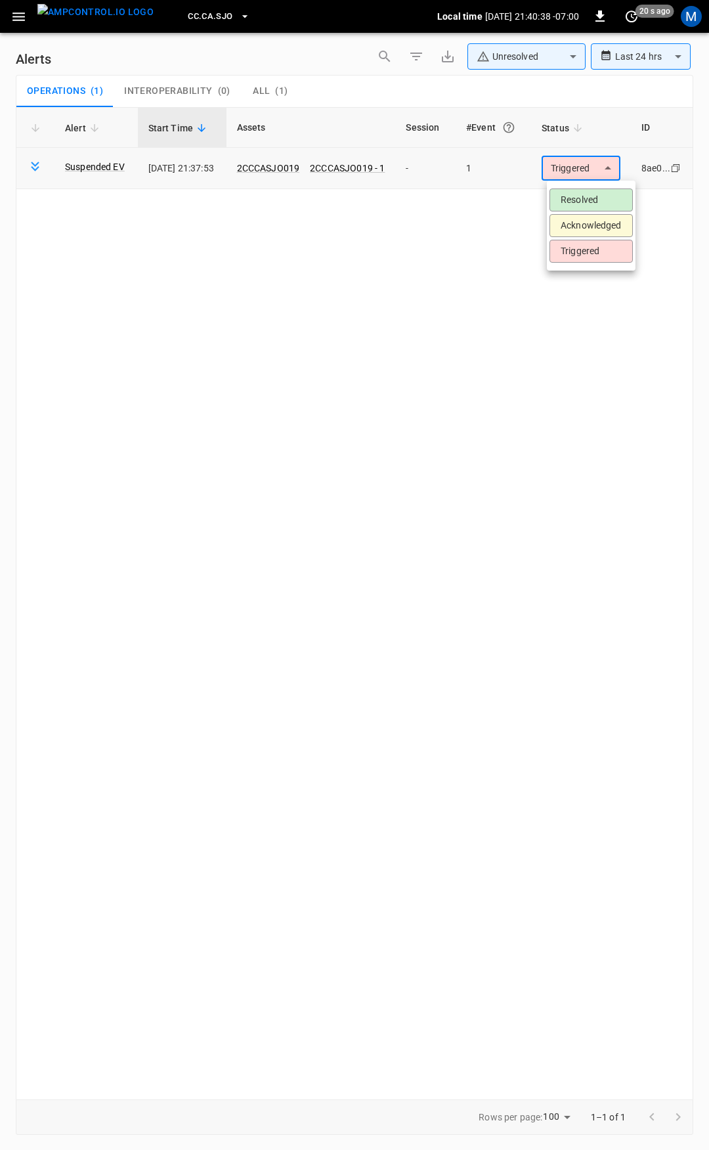
click at [590, 175] on body "**********" at bounding box center [354, 572] width 709 height 1145
click at [586, 203] on li "Resolved" at bounding box center [591, 199] width 83 height 23
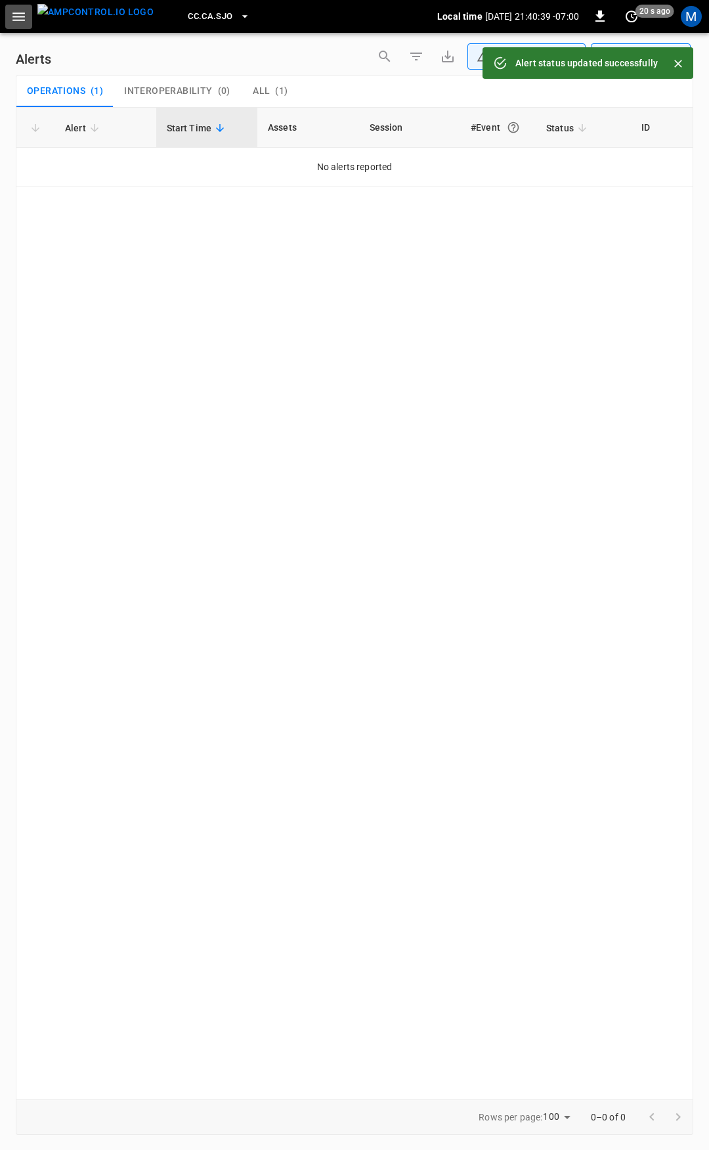
click at [18, 20] on icon "button" at bounding box center [18, 16] width 12 height 9
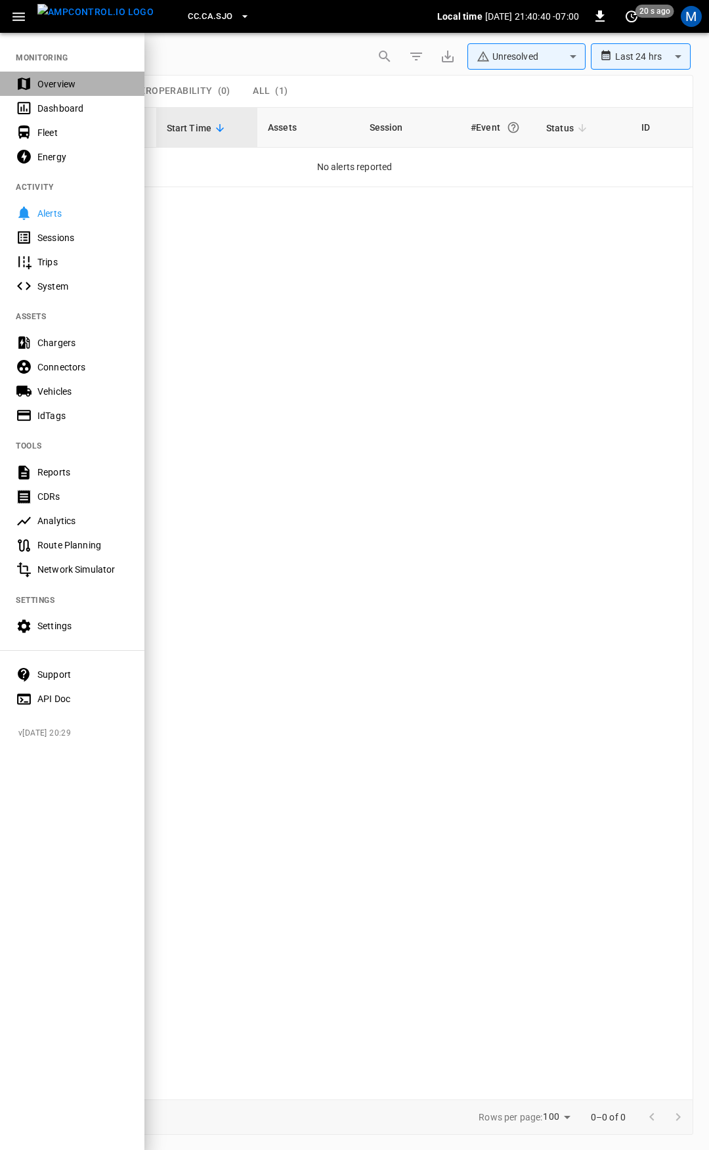
click at [89, 87] on div "Overview" at bounding box center [82, 83] width 91 height 13
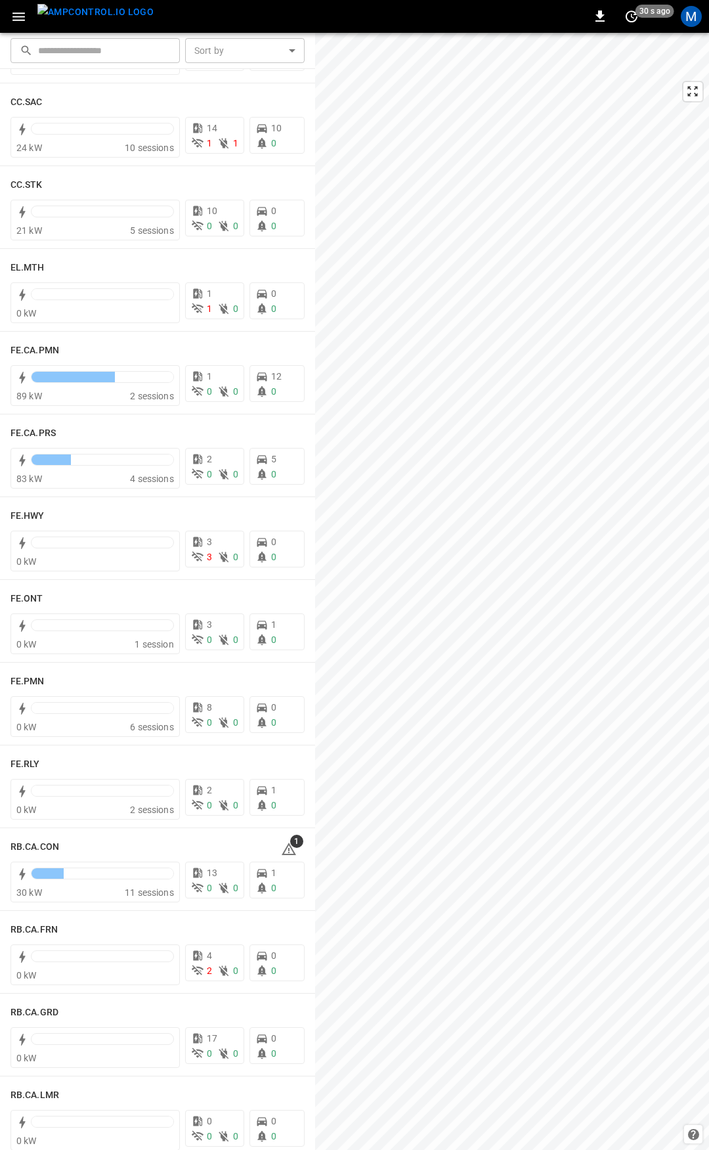
scroll to position [1019, 0]
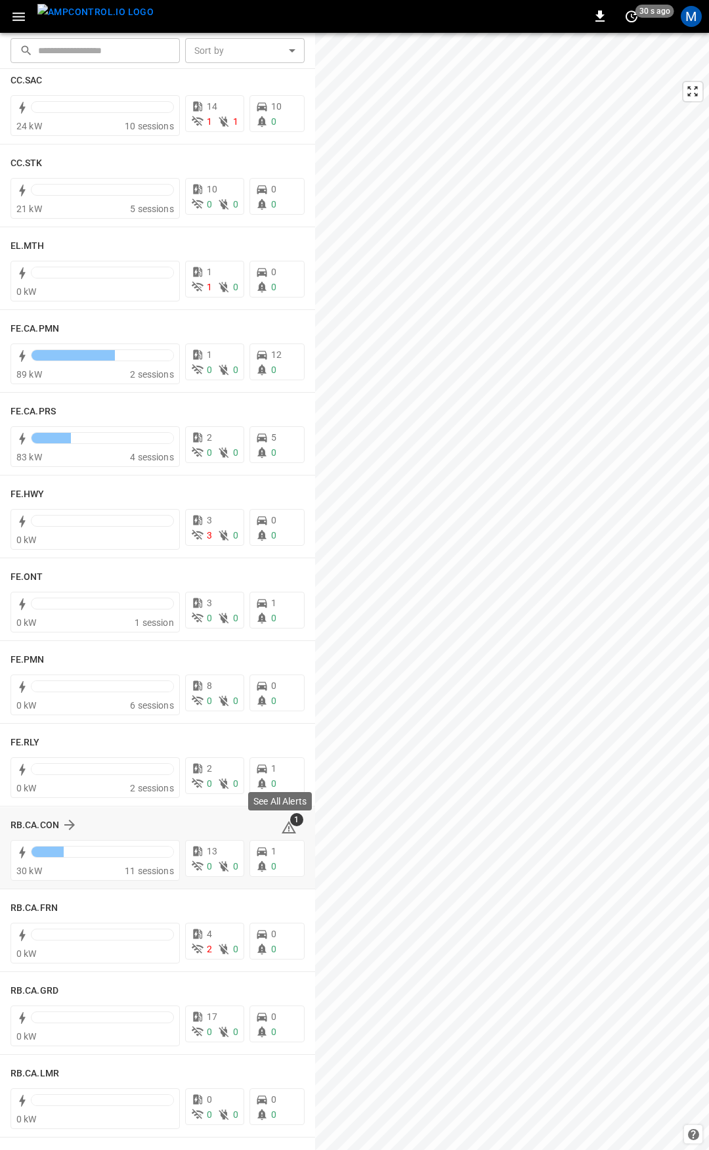
click at [281, 826] on icon at bounding box center [289, 828] width 16 height 16
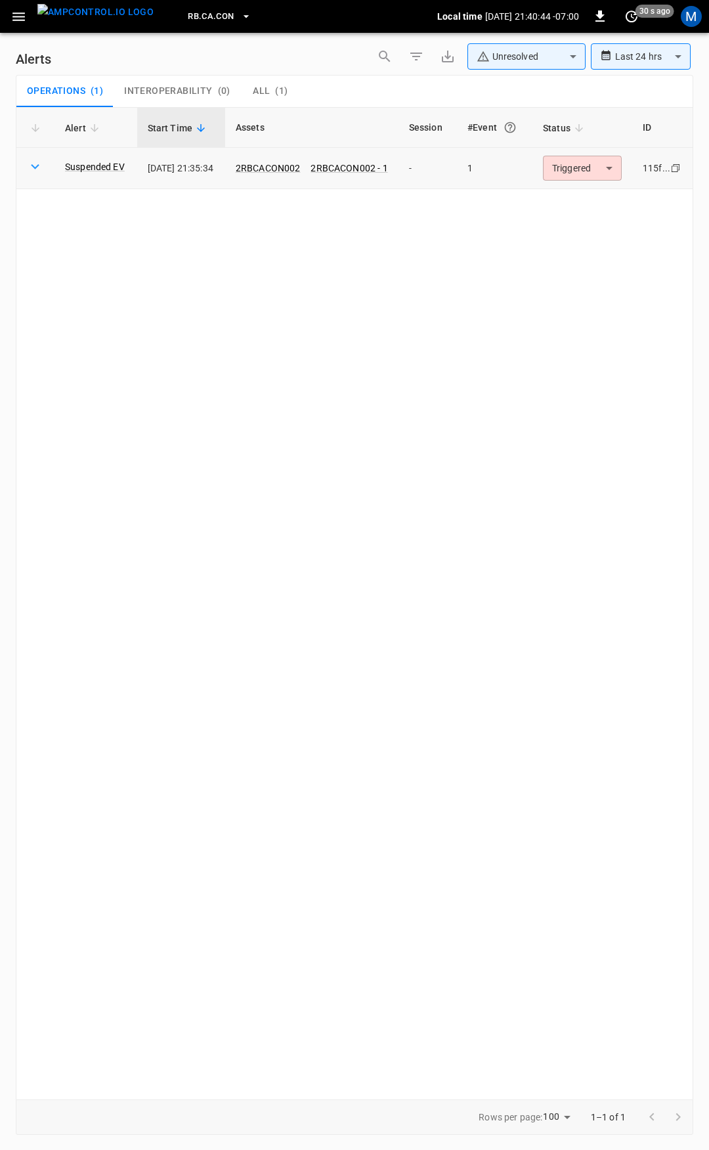
click at [606, 164] on body "**********" at bounding box center [354, 572] width 709 height 1145
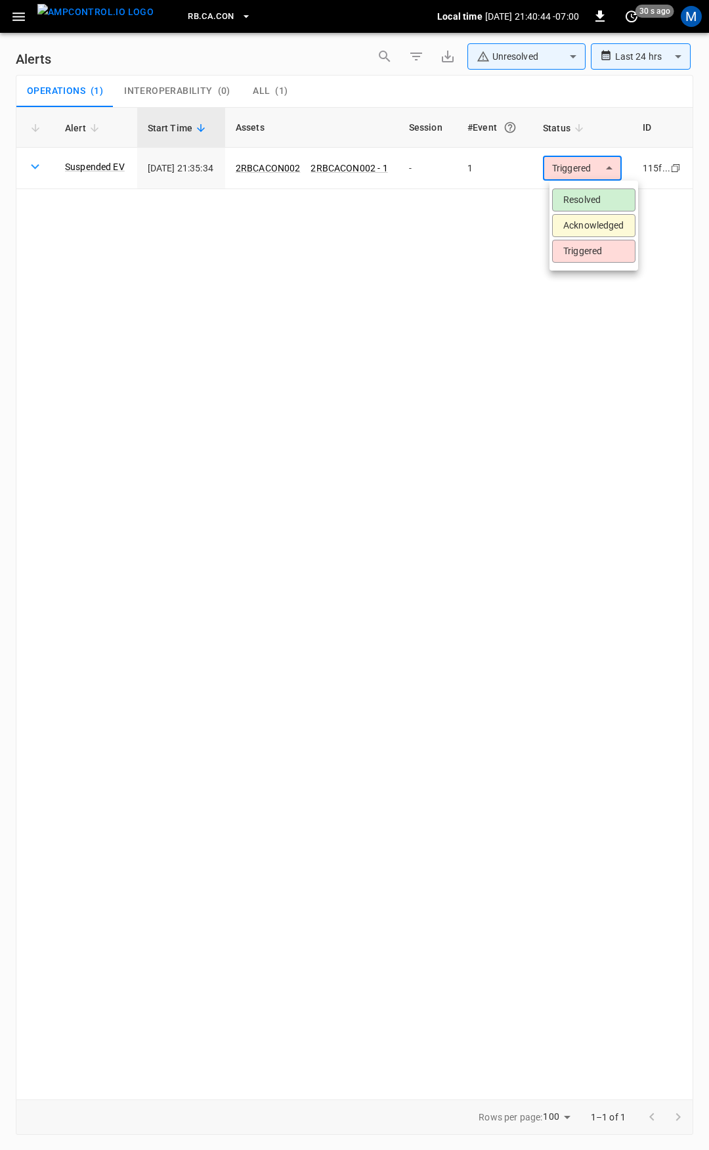
click at [581, 204] on li "Resolved" at bounding box center [593, 199] width 83 height 23
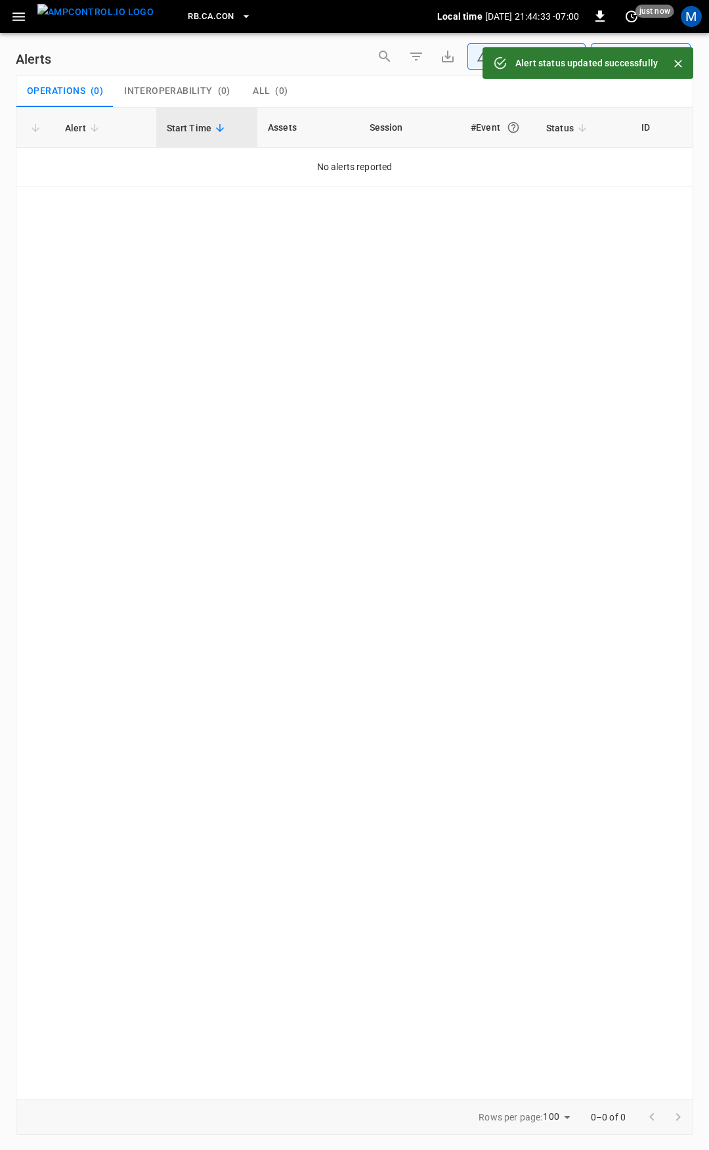
drag, startPoint x: 20, startPoint y: 16, endPoint x: 20, endPoint y: 30, distance: 14.5
click at [20, 15] on icon "button" at bounding box center [19, 17] width 16 height 16
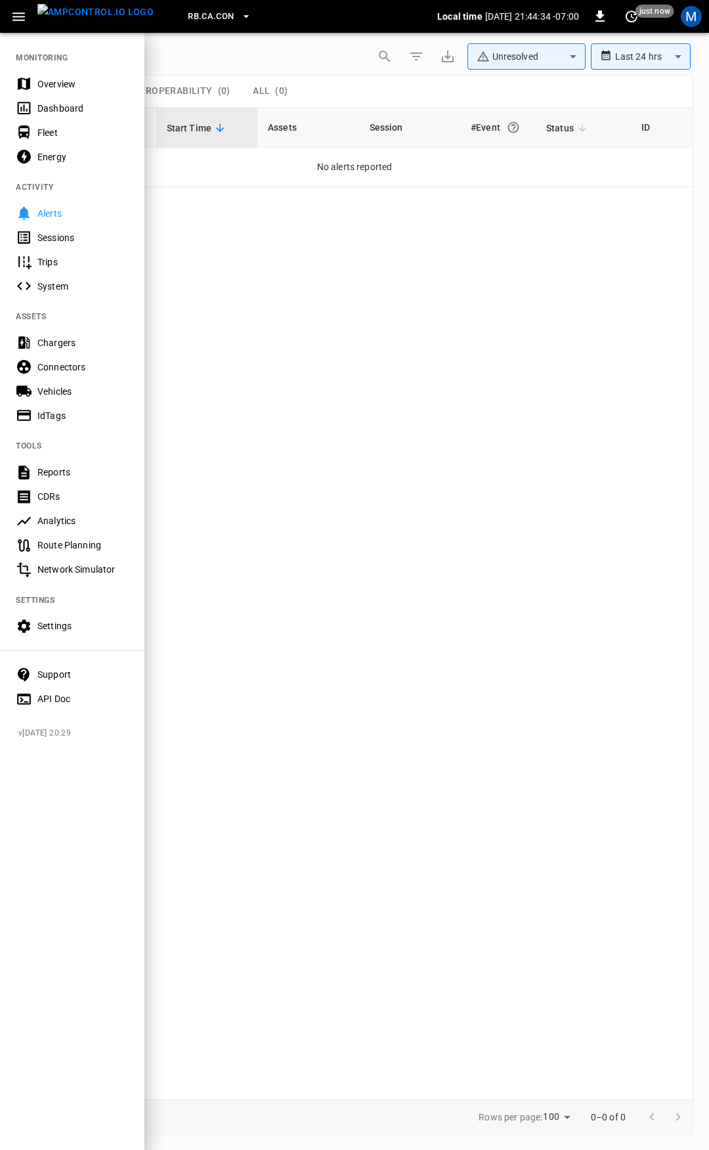
click at [60, 85] on div "Overview" at bounding box center [82, 83] width 91 height 13
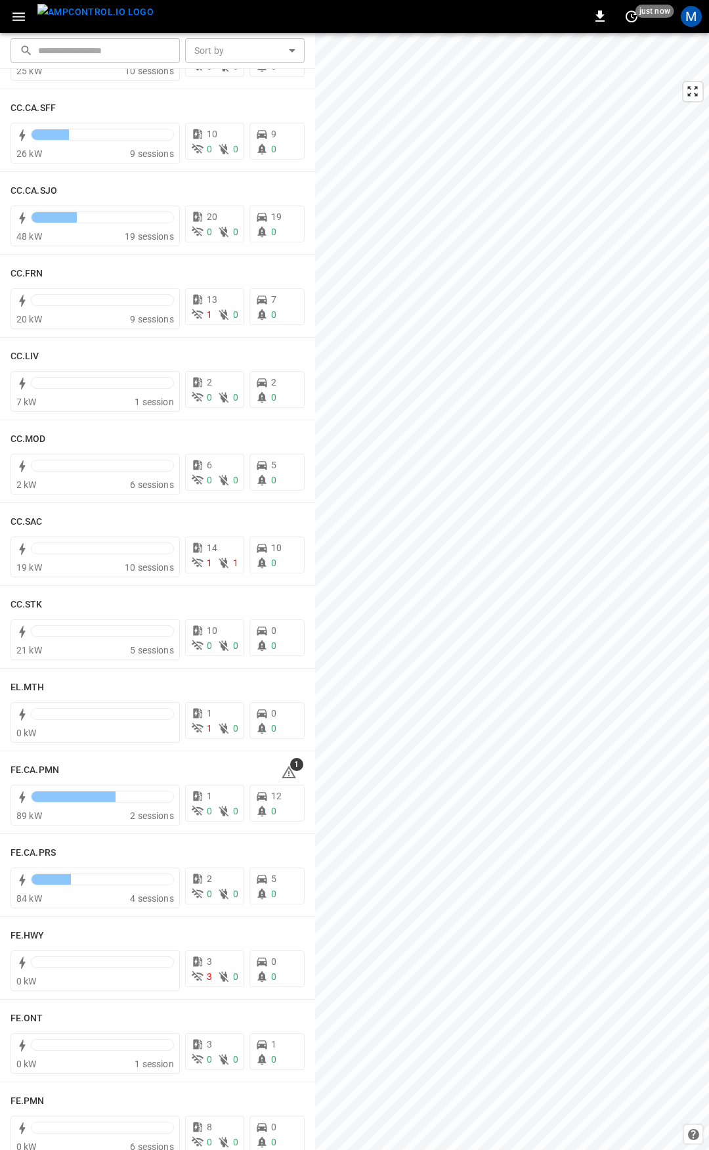
scroll to position [594, 0]
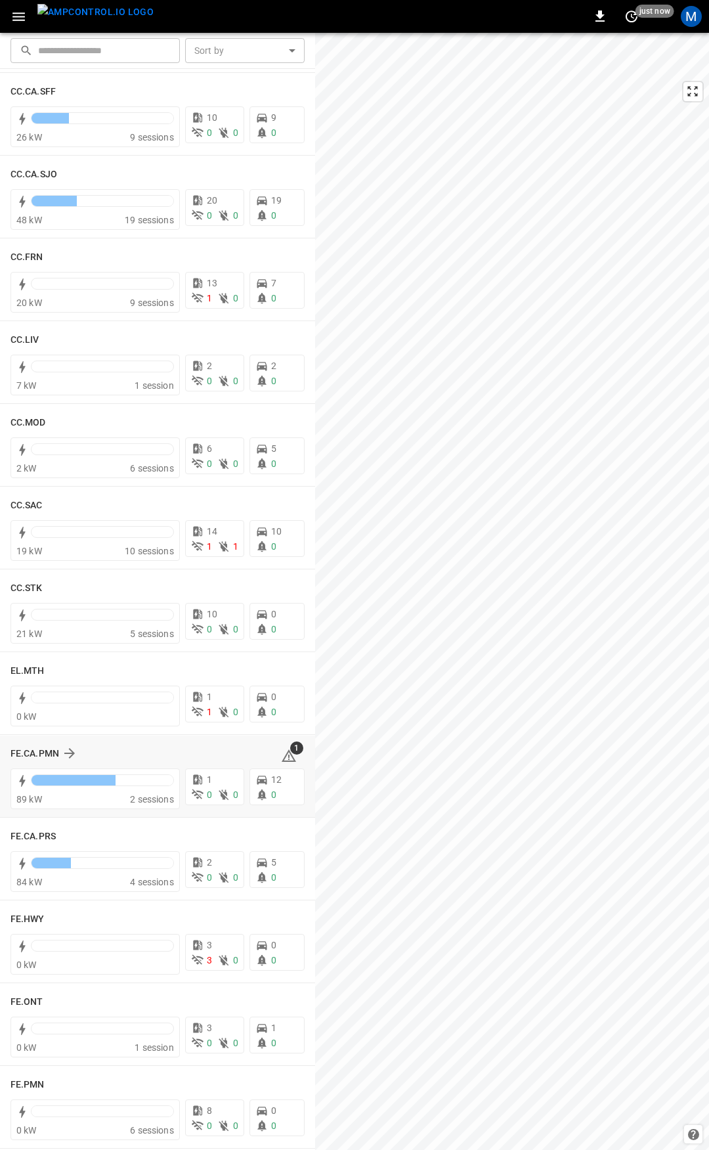
click at [288, 758] on icon at bounding box center [288, 757] width 1 height 5
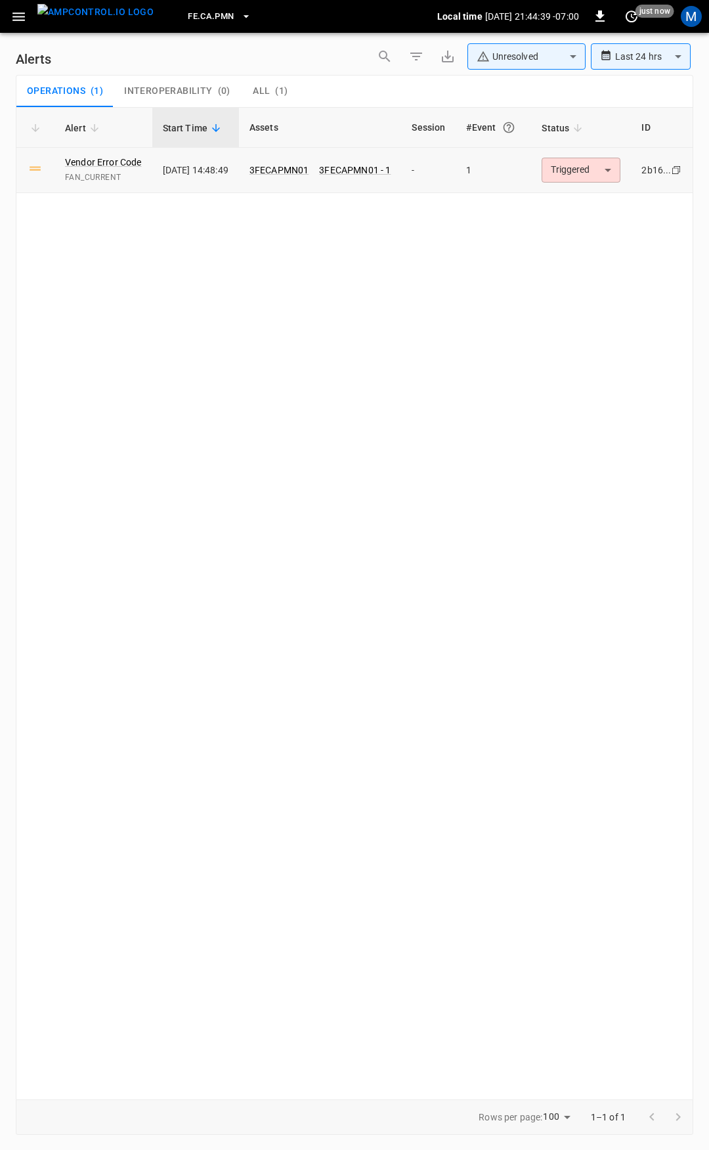
click at [606, 163] on body "**********" at bounding box center [354, 572] width 709 height 1145
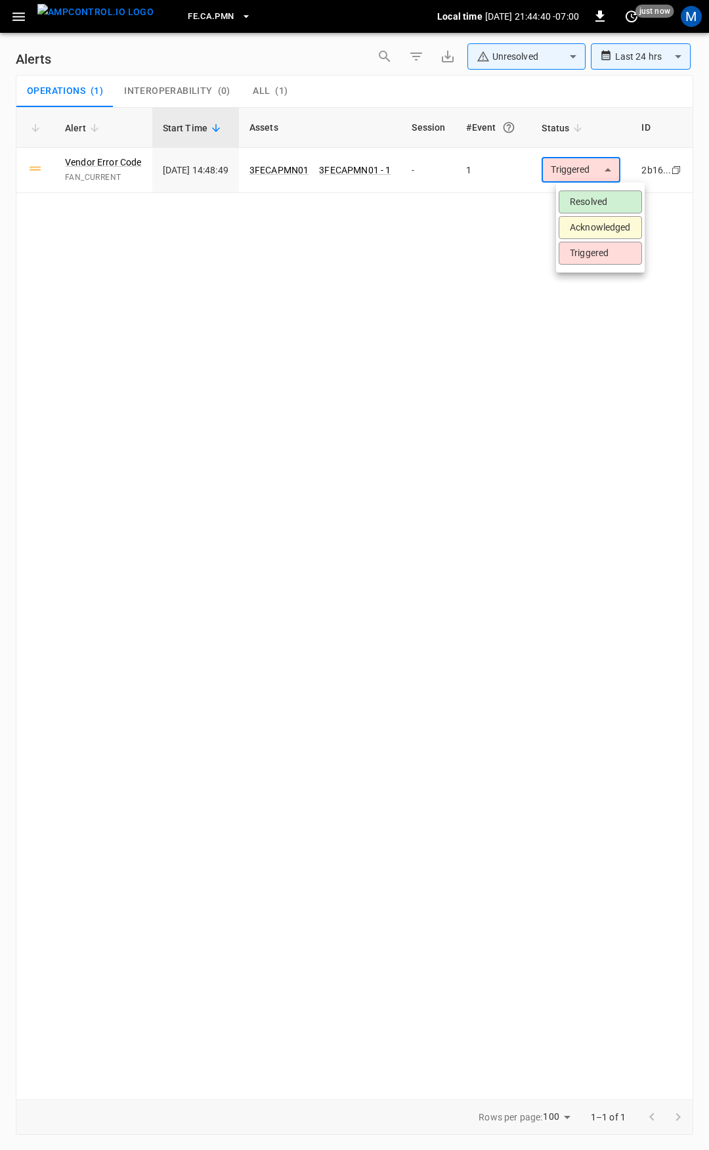
click at [604, 203] on li "Resolved" at bounding box center [600, 201] width 83 height 23
